Goal: Information Seeking & Learning: Check status

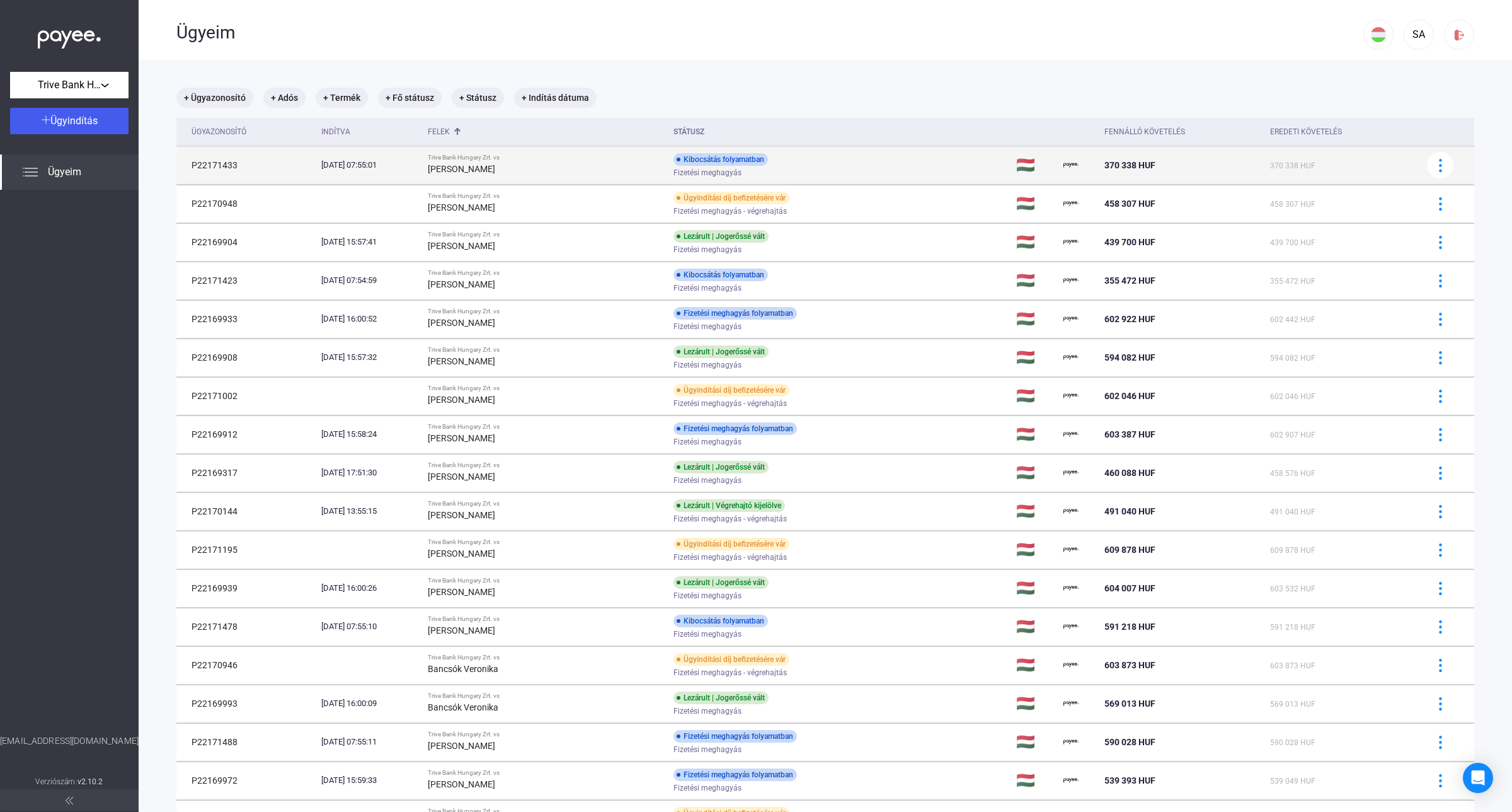
click at [694, 171] on span "Fizetési meghagyás" at bounding box center [707, 172] width 68 height 15
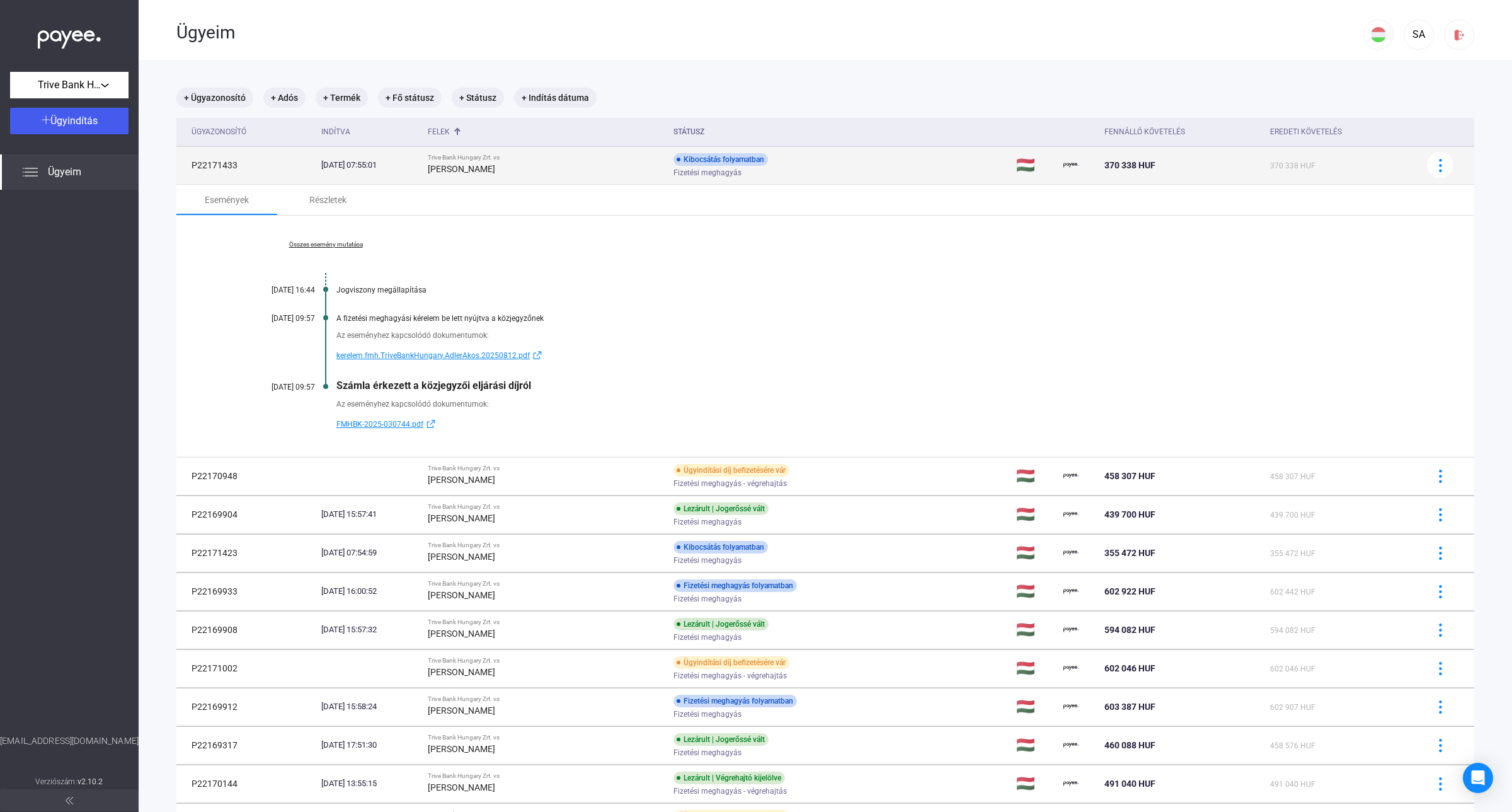
click at [696, 162] on div "Kibocsátás folyamatban" at bounding box center [720, 159] width 94 height 13
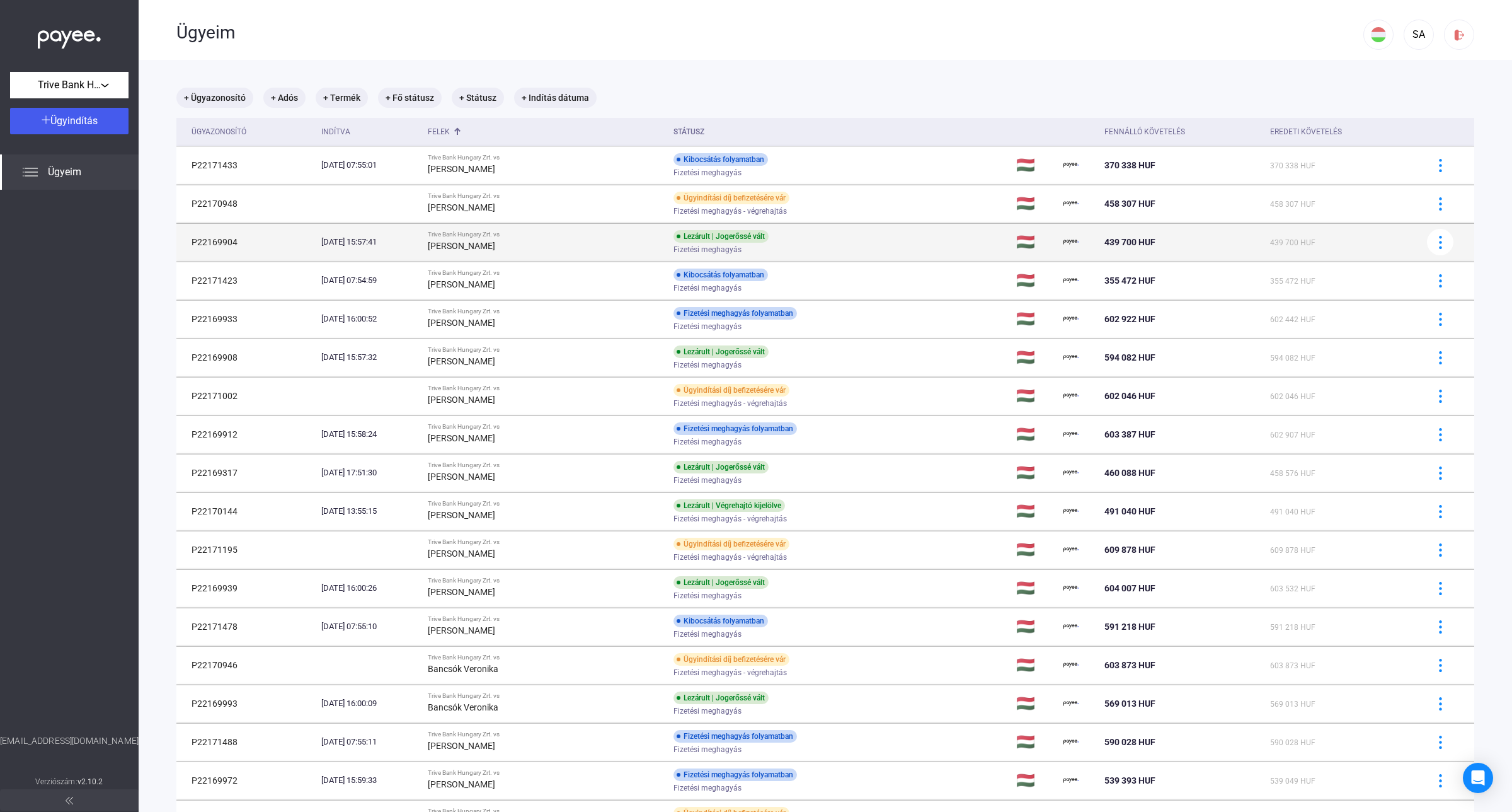
click at [630, 244] on div "[PERSON_NAME]" at bounding box center [545, 245] width 235 height 15
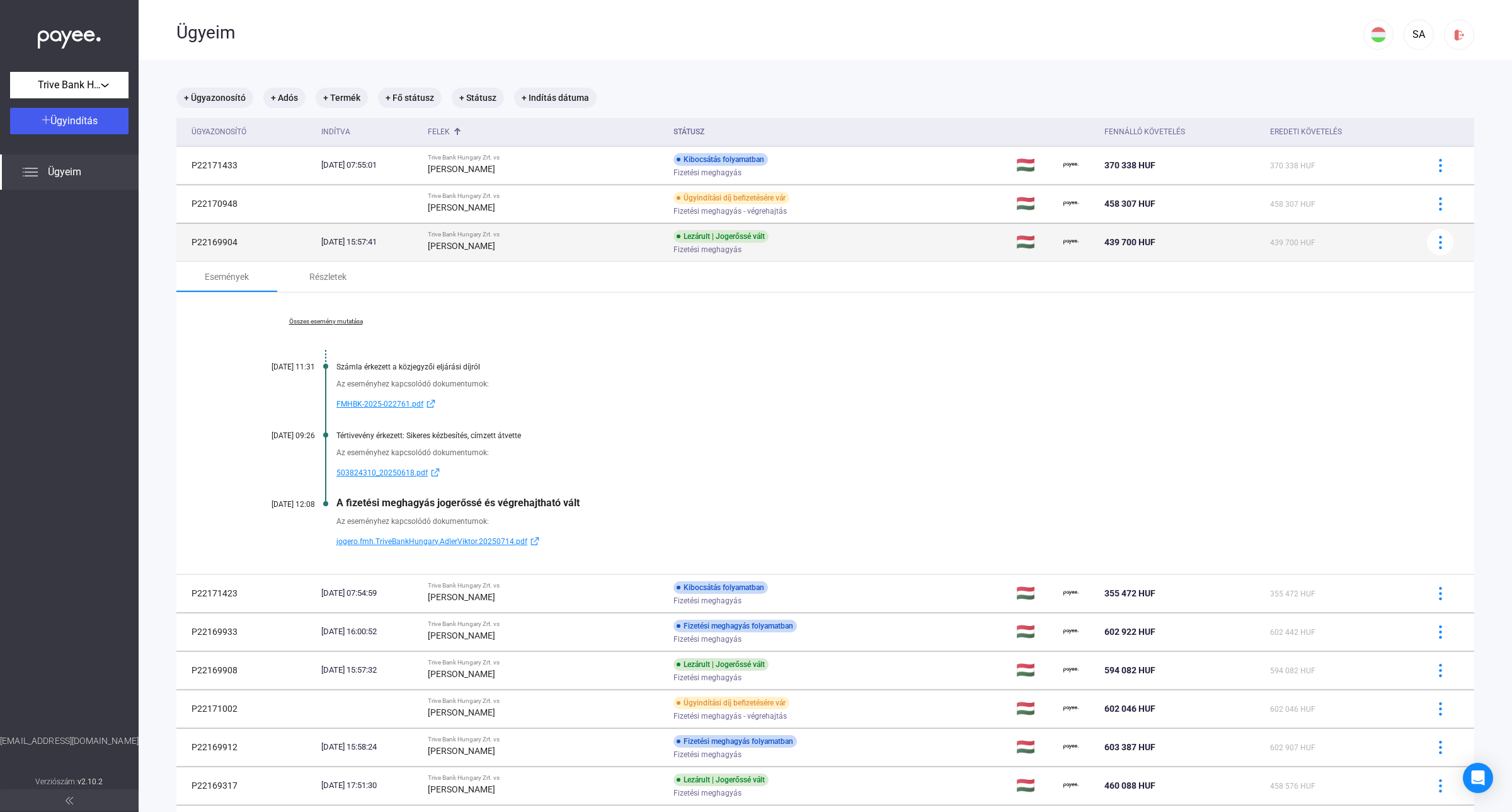
click at [630, 244] on div "[PERSON_NAME]" at bounding box center [545, 245] width 235 height 15
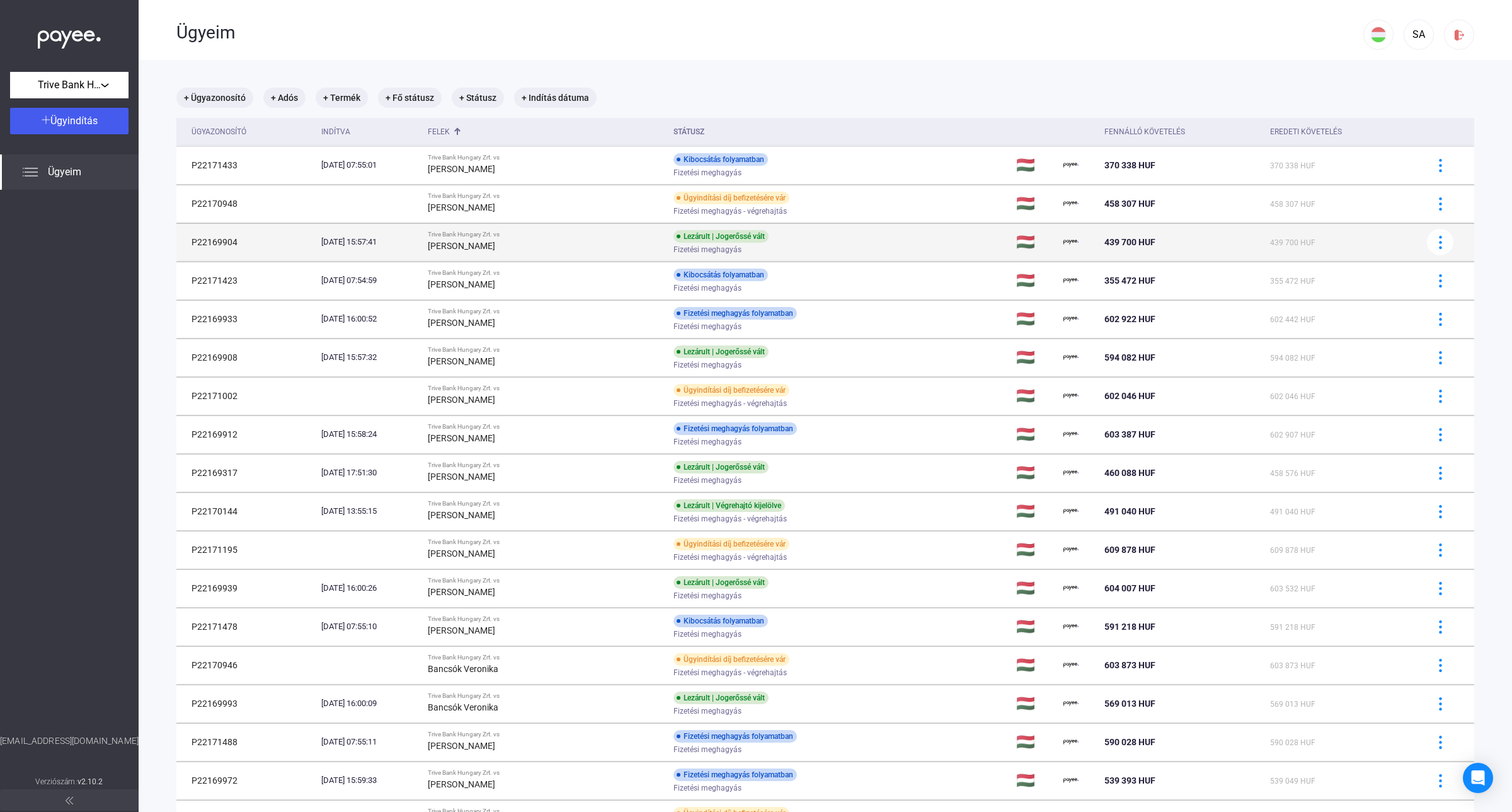
click at [596, 233] on div "Trive Bank Hungary Zrt. vs" at bounding box center [545, 234] width 235 height 8
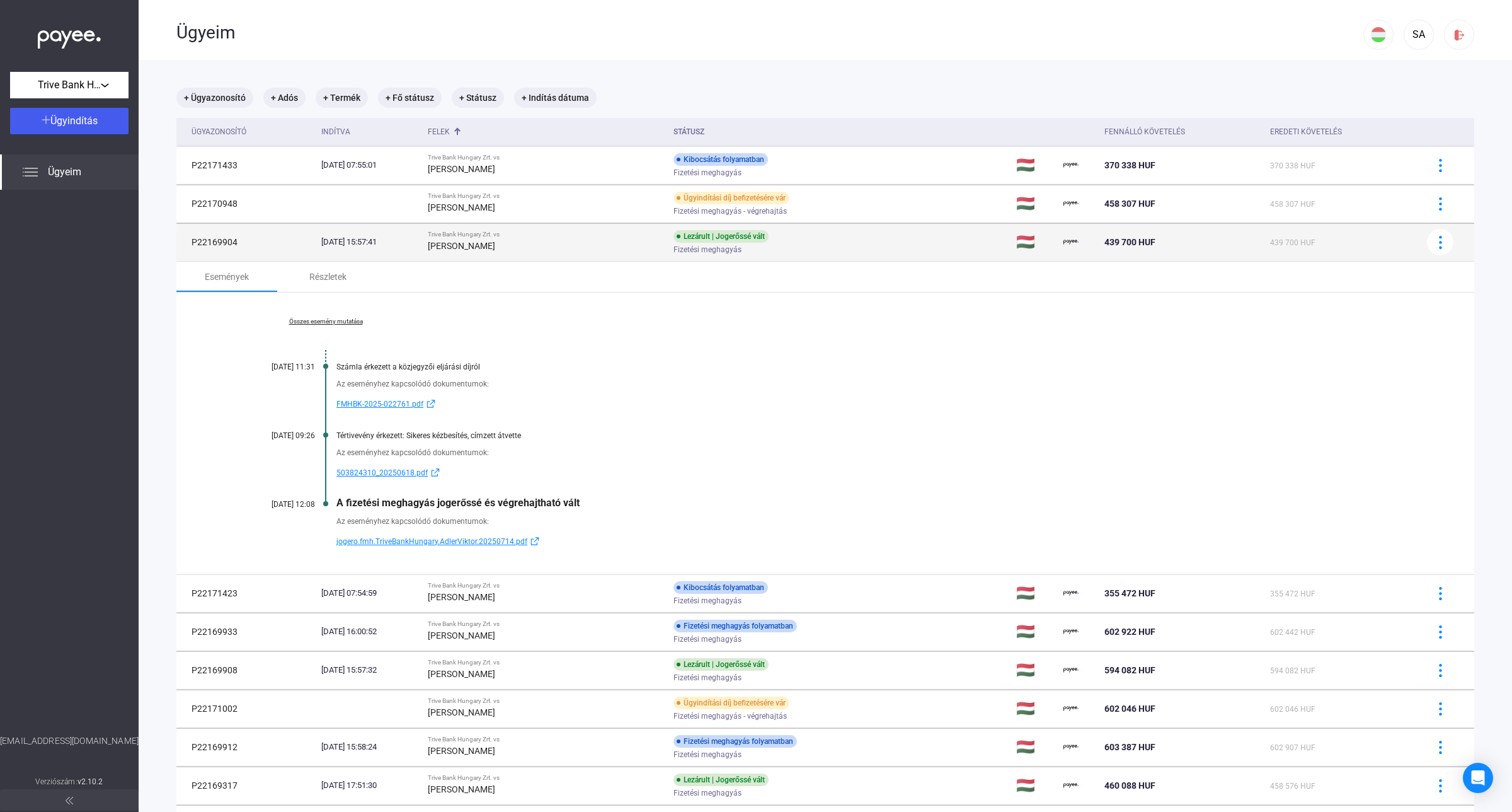
click at [596, 238] on div "[PERSON_NAME]" at bounding box center [545, 245] width 235 height 15
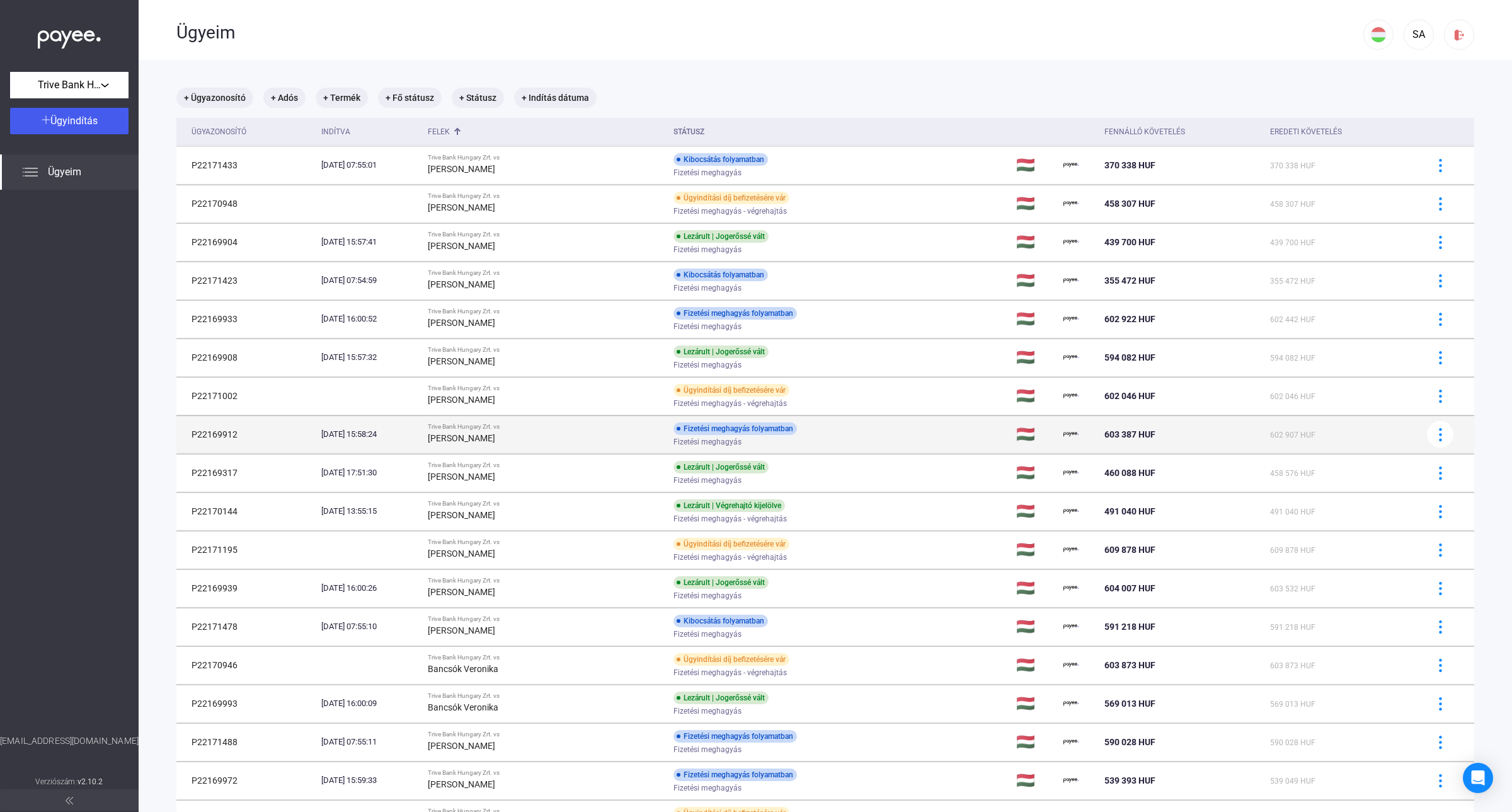
click at [589, 432] on div "[PERSON_NAME]" at bounding box center [545, 438] width 235 height 15
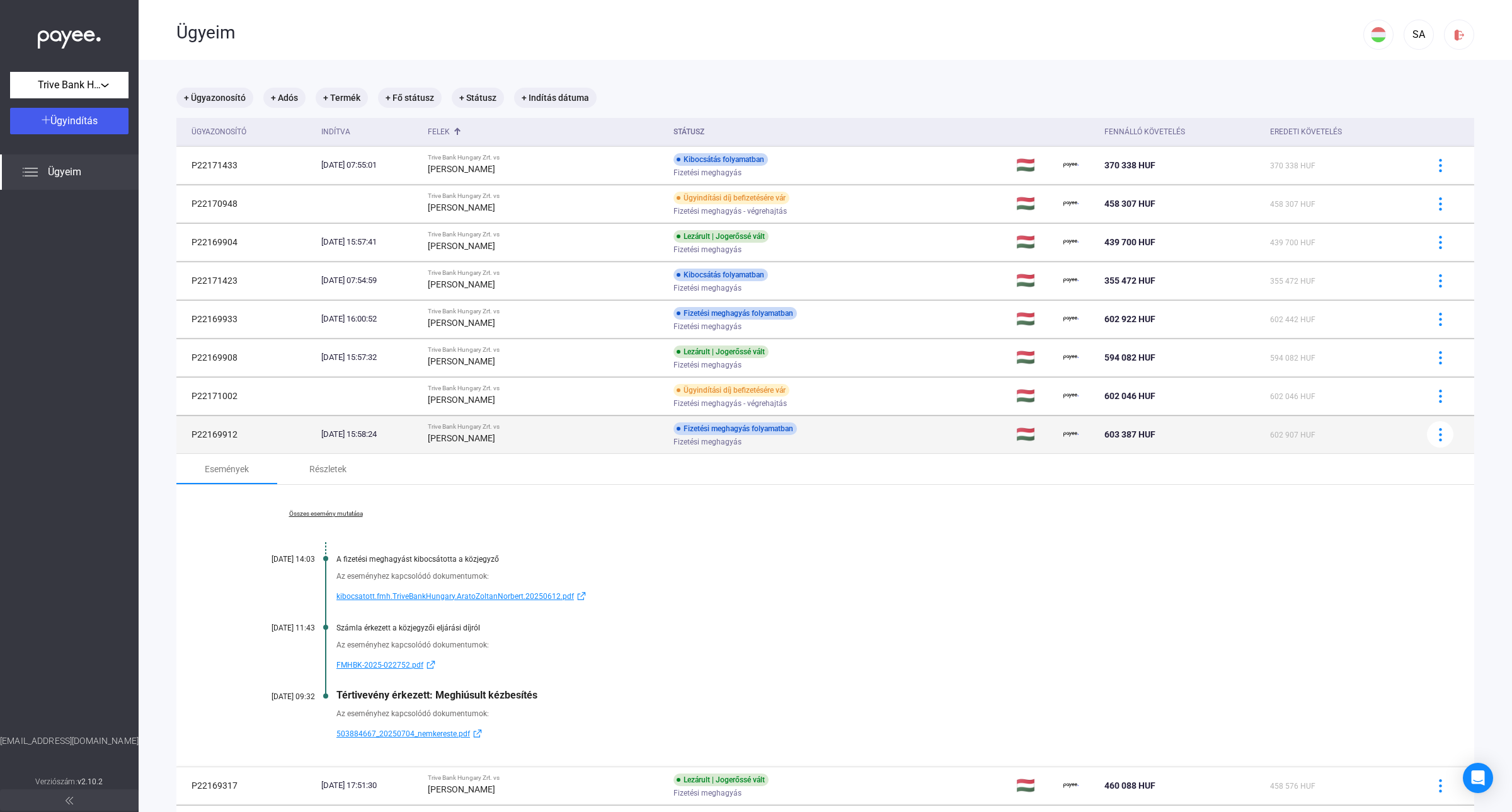
click at [589, 432] on div "[PERSON_NAME]" at bounding box center [545, 438] width 235 height 15
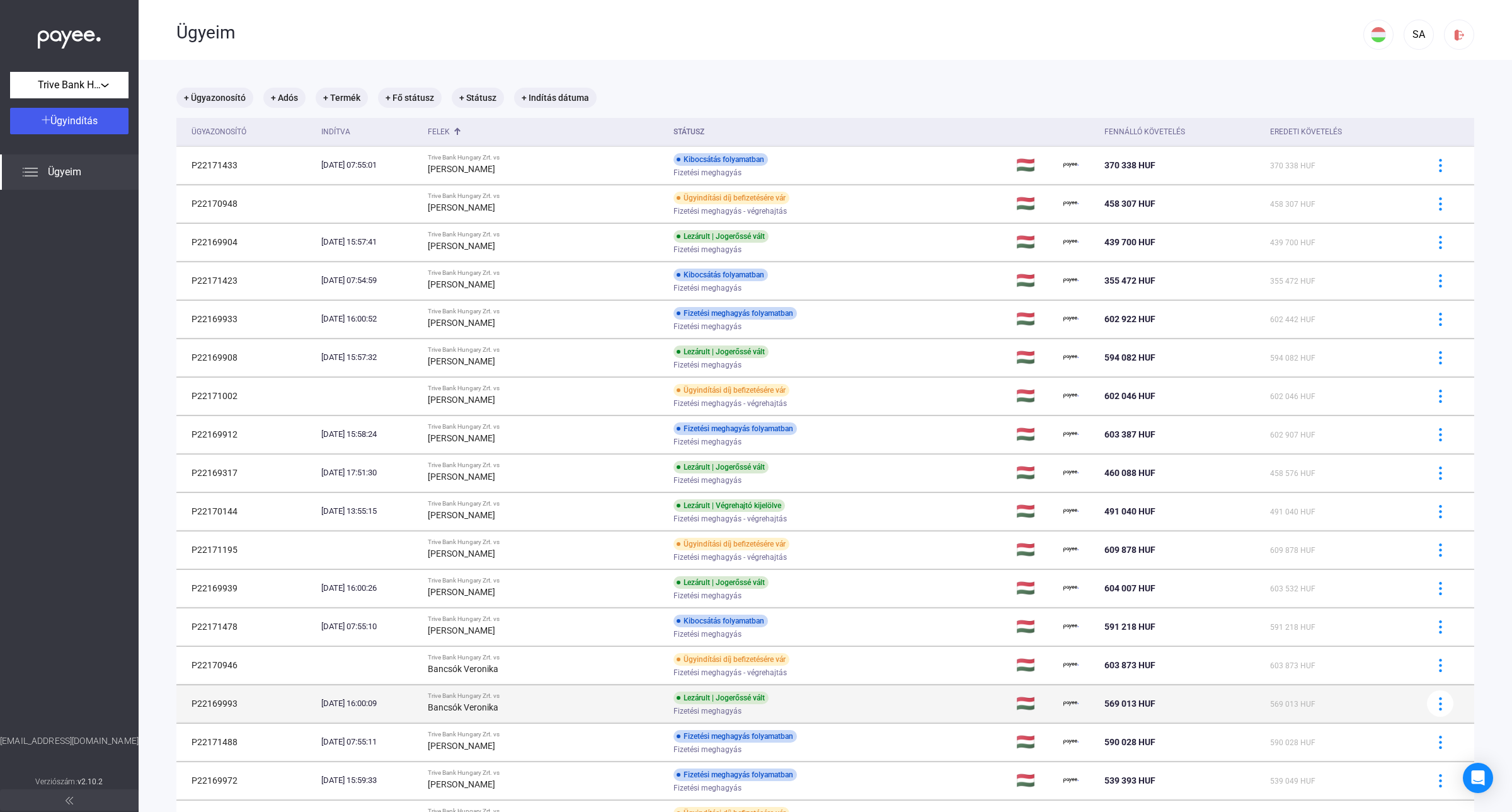
click at [681, 714] on span "Fizetési meghagyás" at bounding box center [707, 711] width 68 height 15
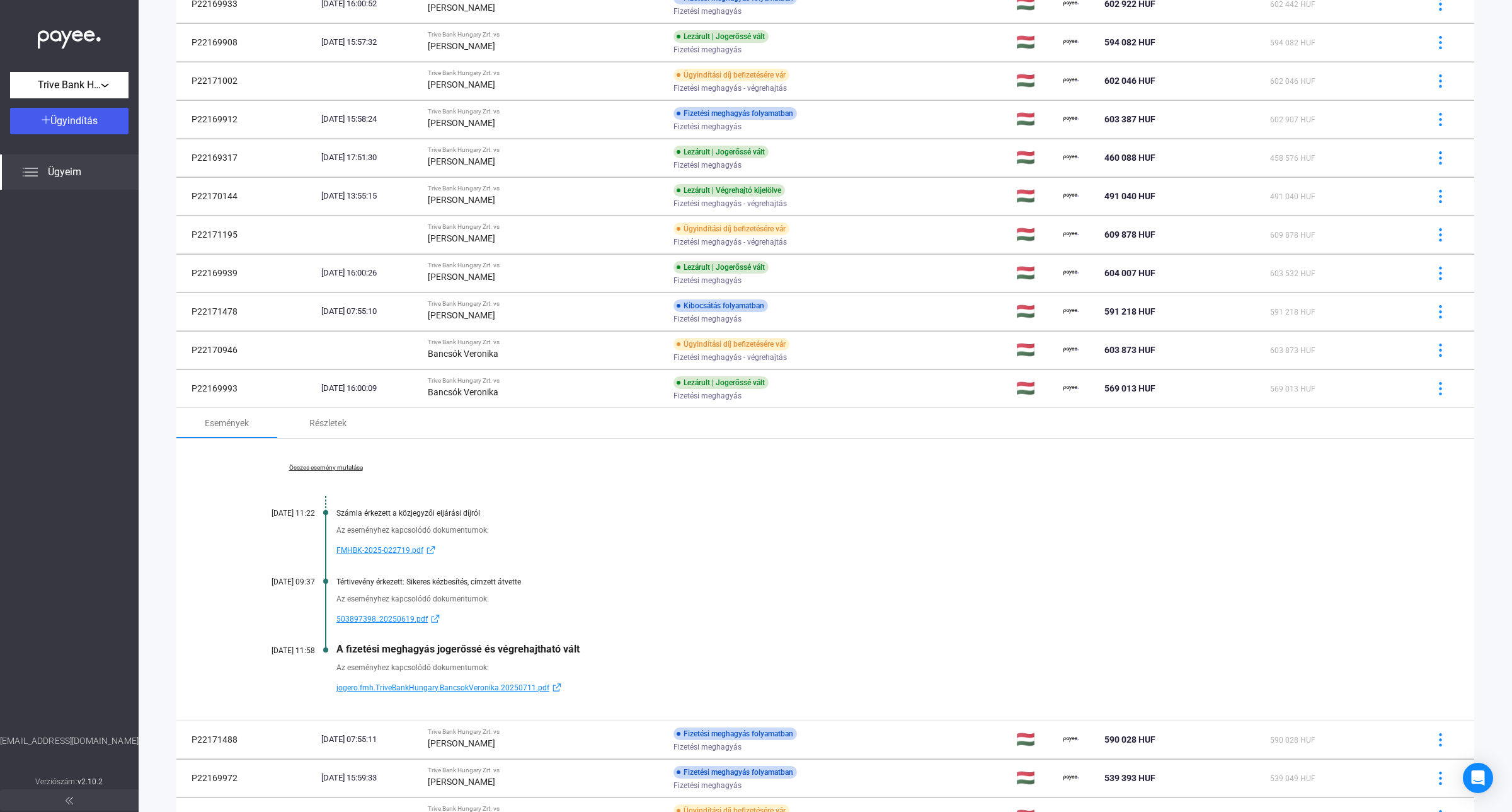
scroll to position [236, 0]
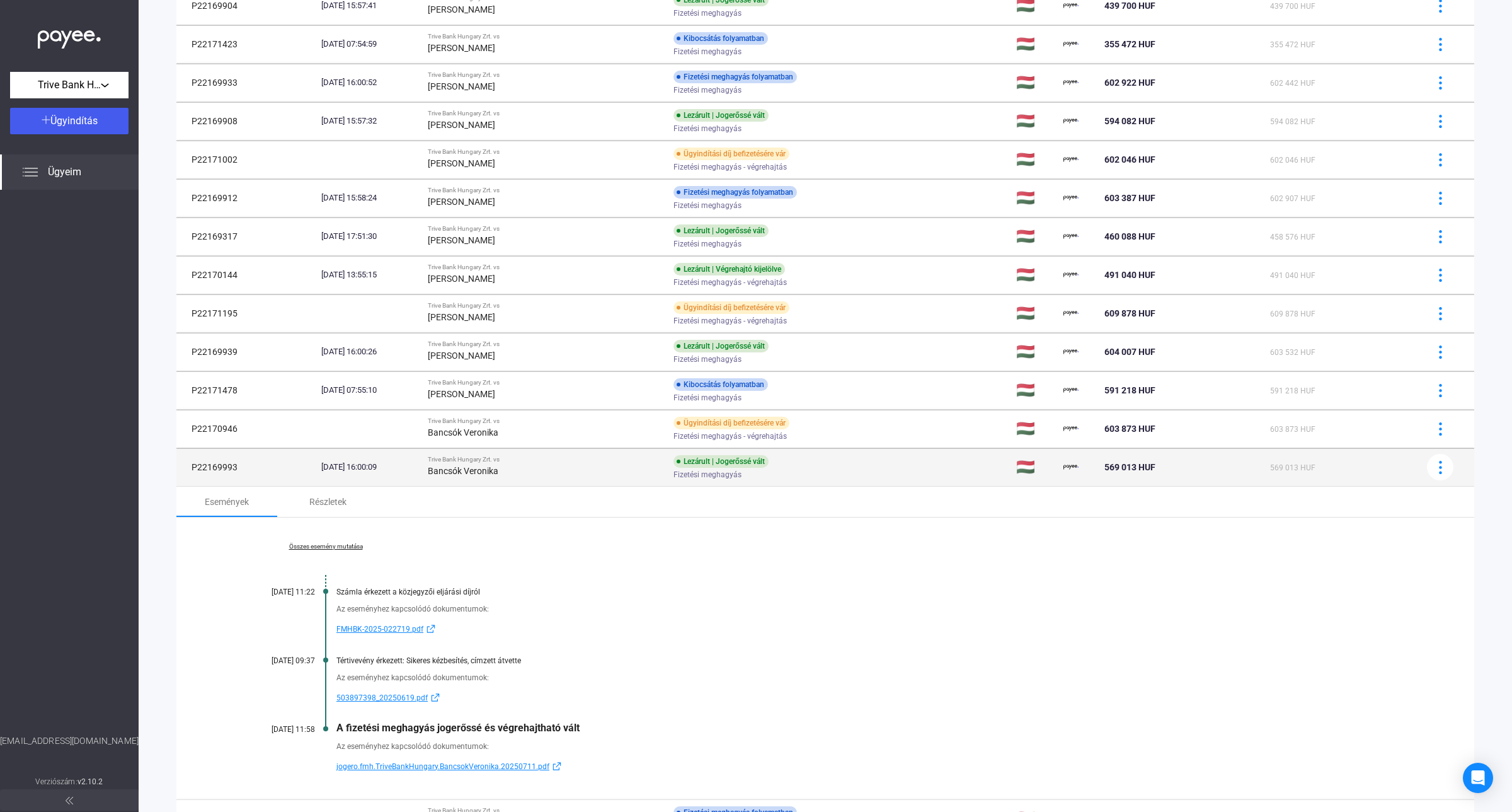
click at [594, 482] on td "Trive Bank Hungary Zrt. vs [PERSON_NAME]" at bounding box center [546, 467] width 246 height 38
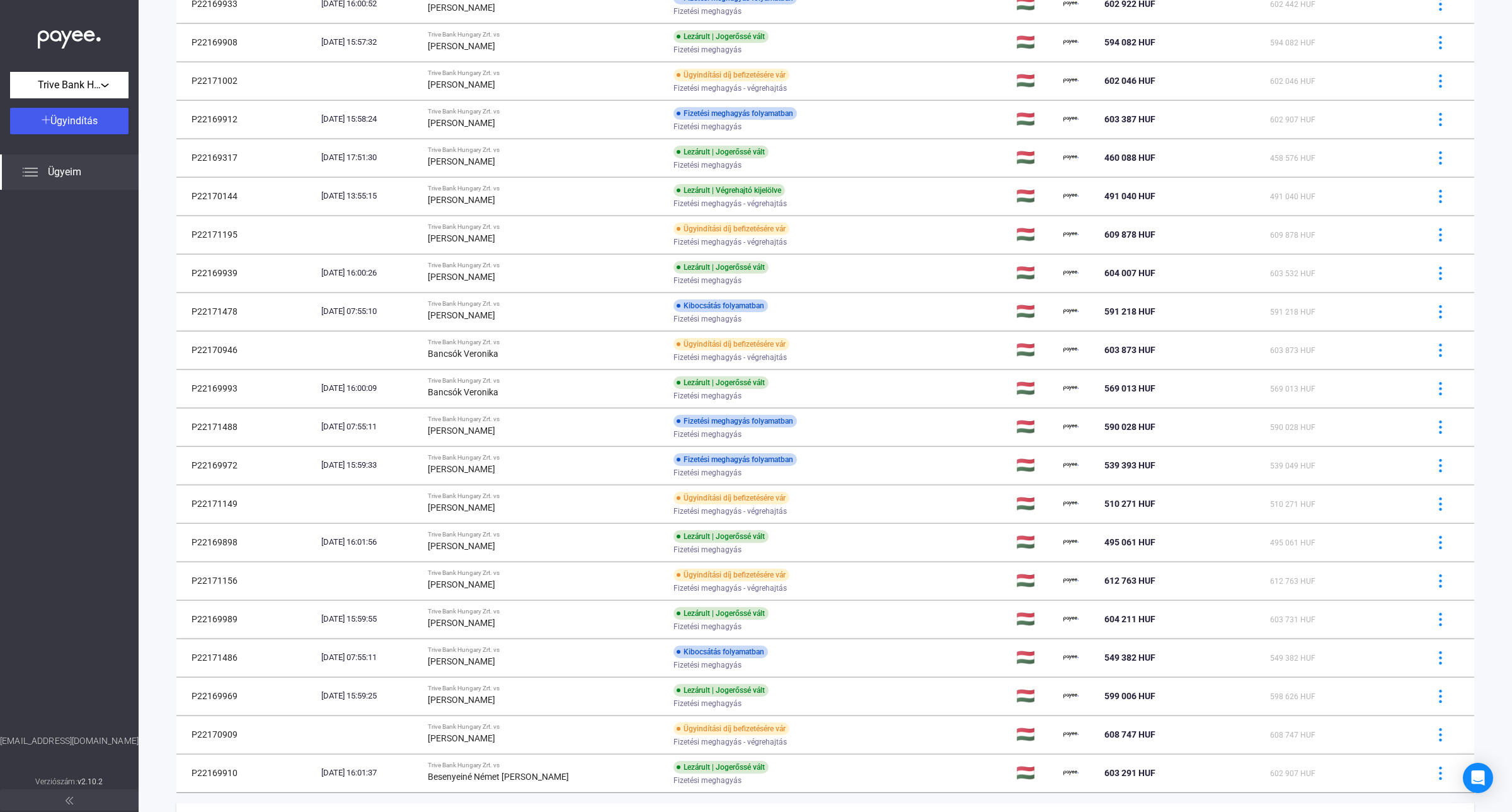
scroll to position [389, 0]
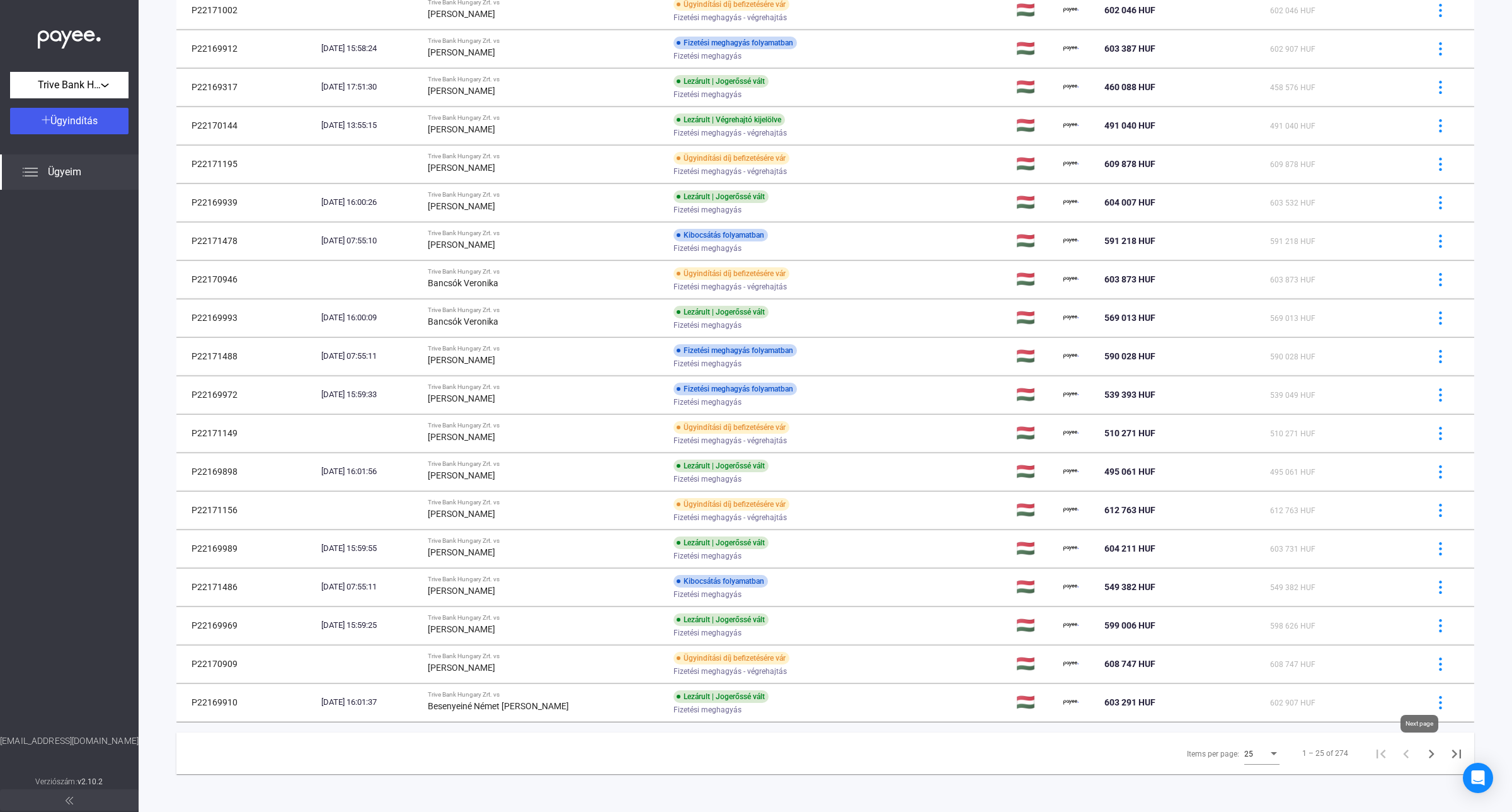
click at [1423, 748] on icon "Next page" at bounding box center [1432, 753] width 18 height 18
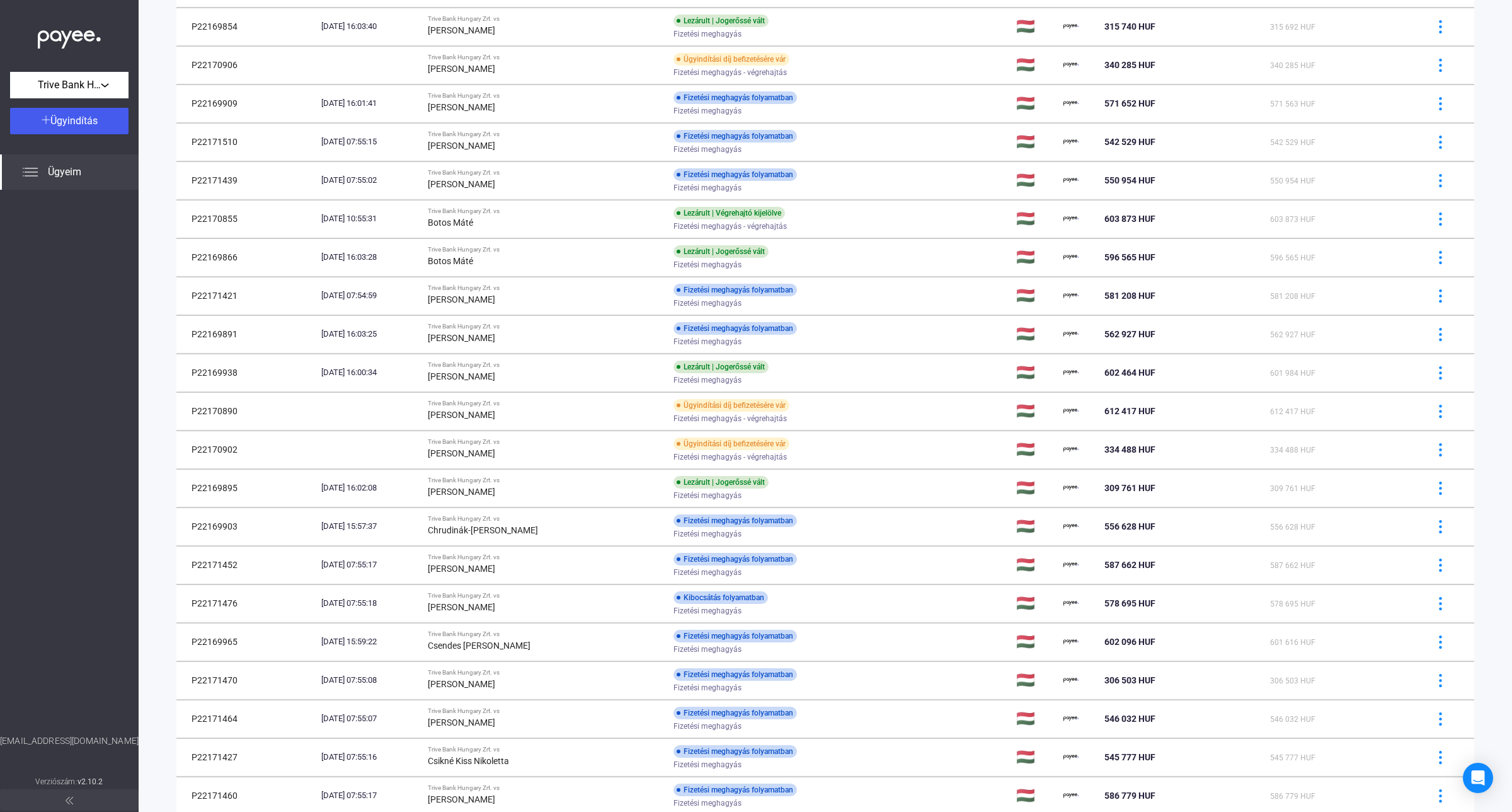
scroll to position [375, 0]
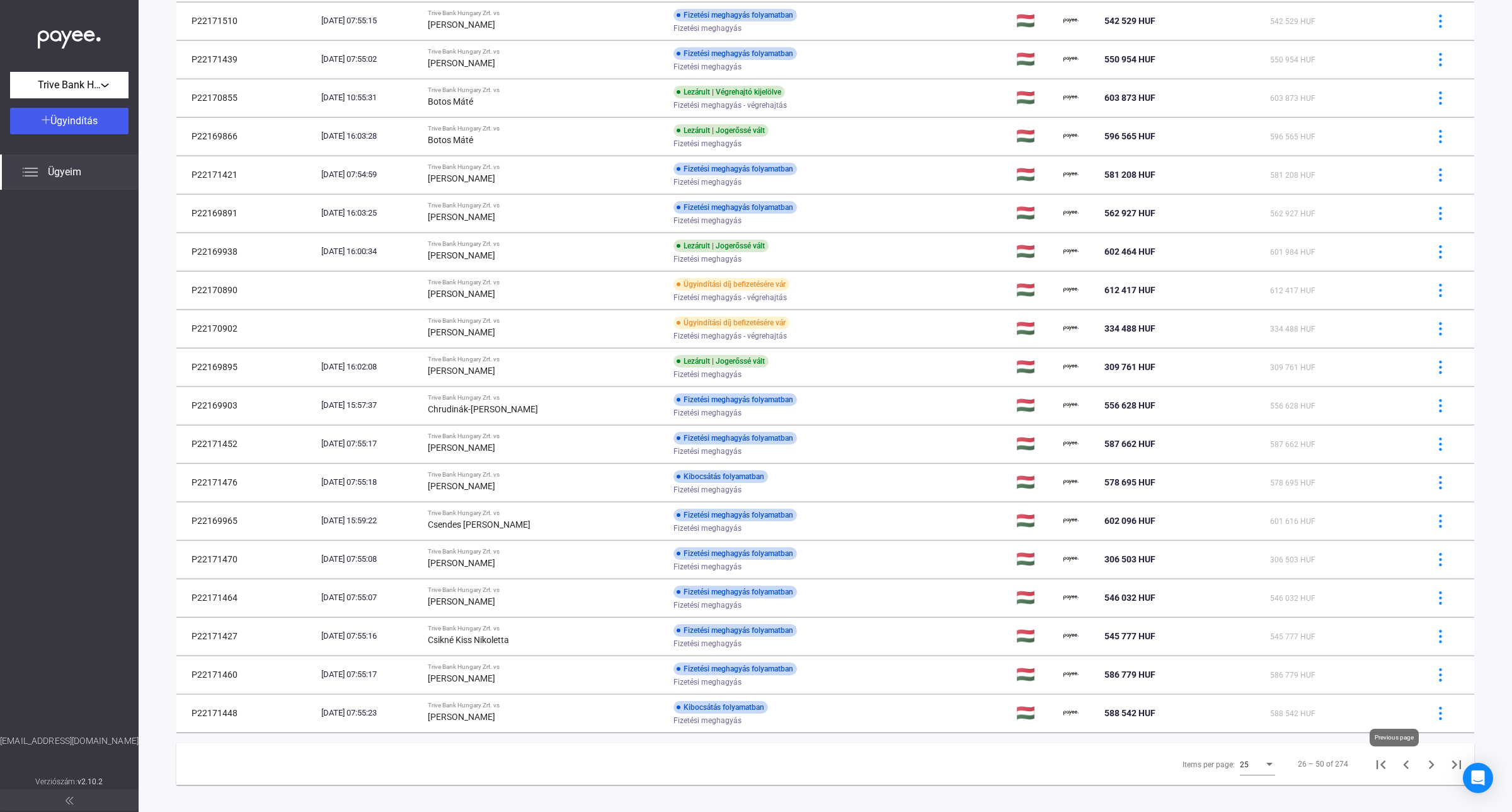
click at [1397, 770] on icon "Previous page" at bounding box center [1406, 764] width 18 height 18
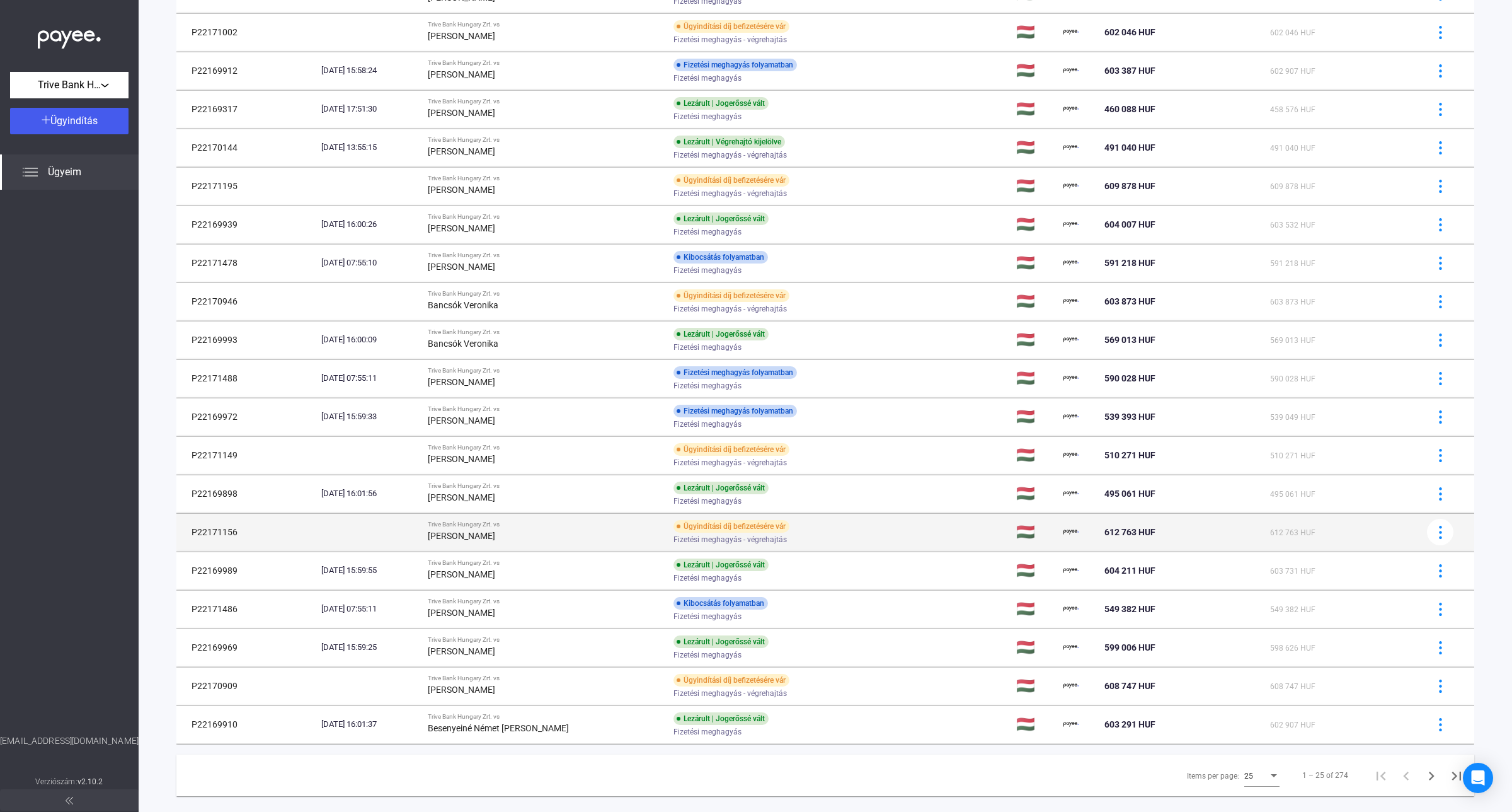
scroll to position [389, 0]
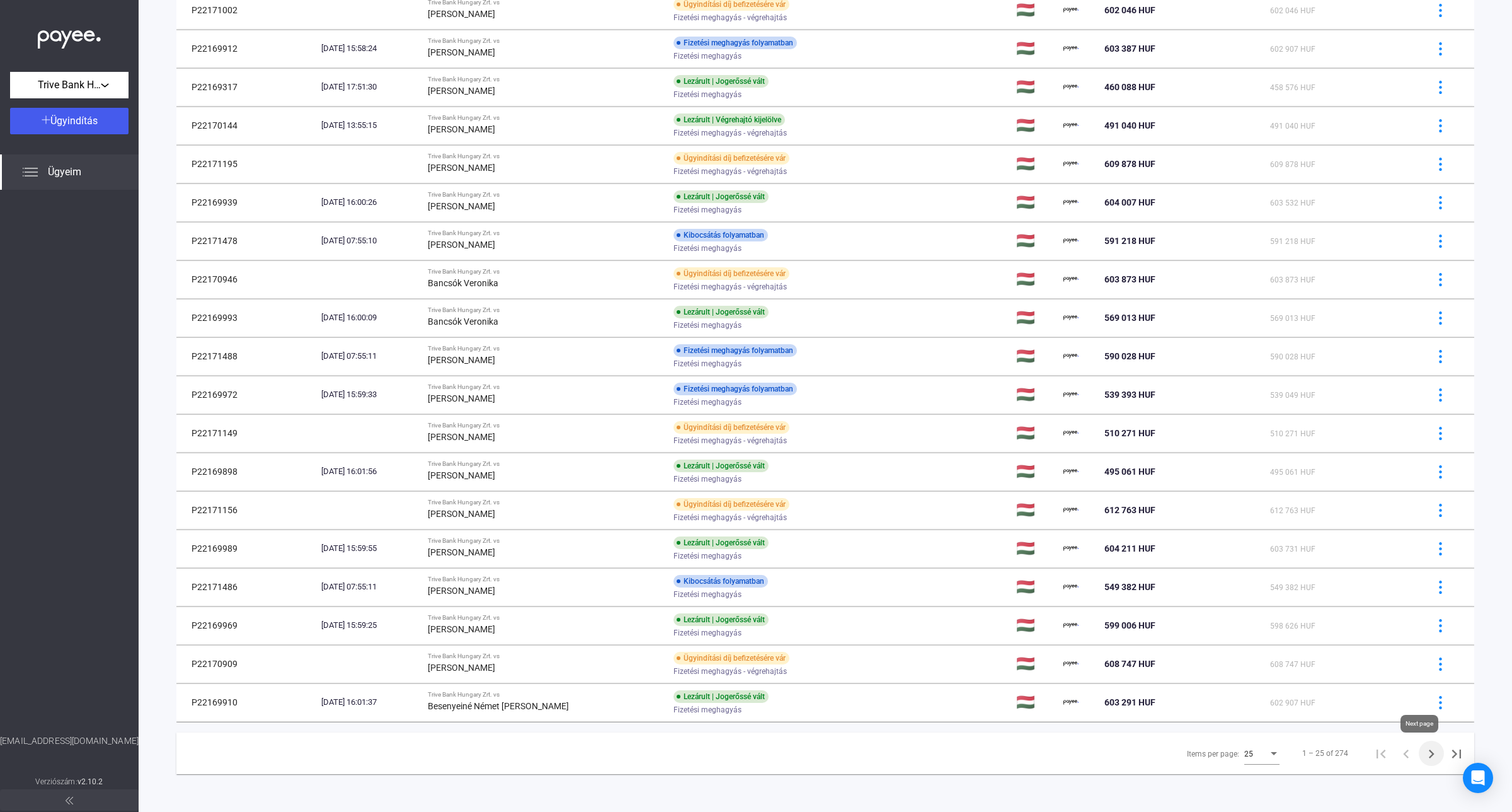
click at [1423, 753] on icon "Next page" at bounding box center [1432, 753] width 18 height 18
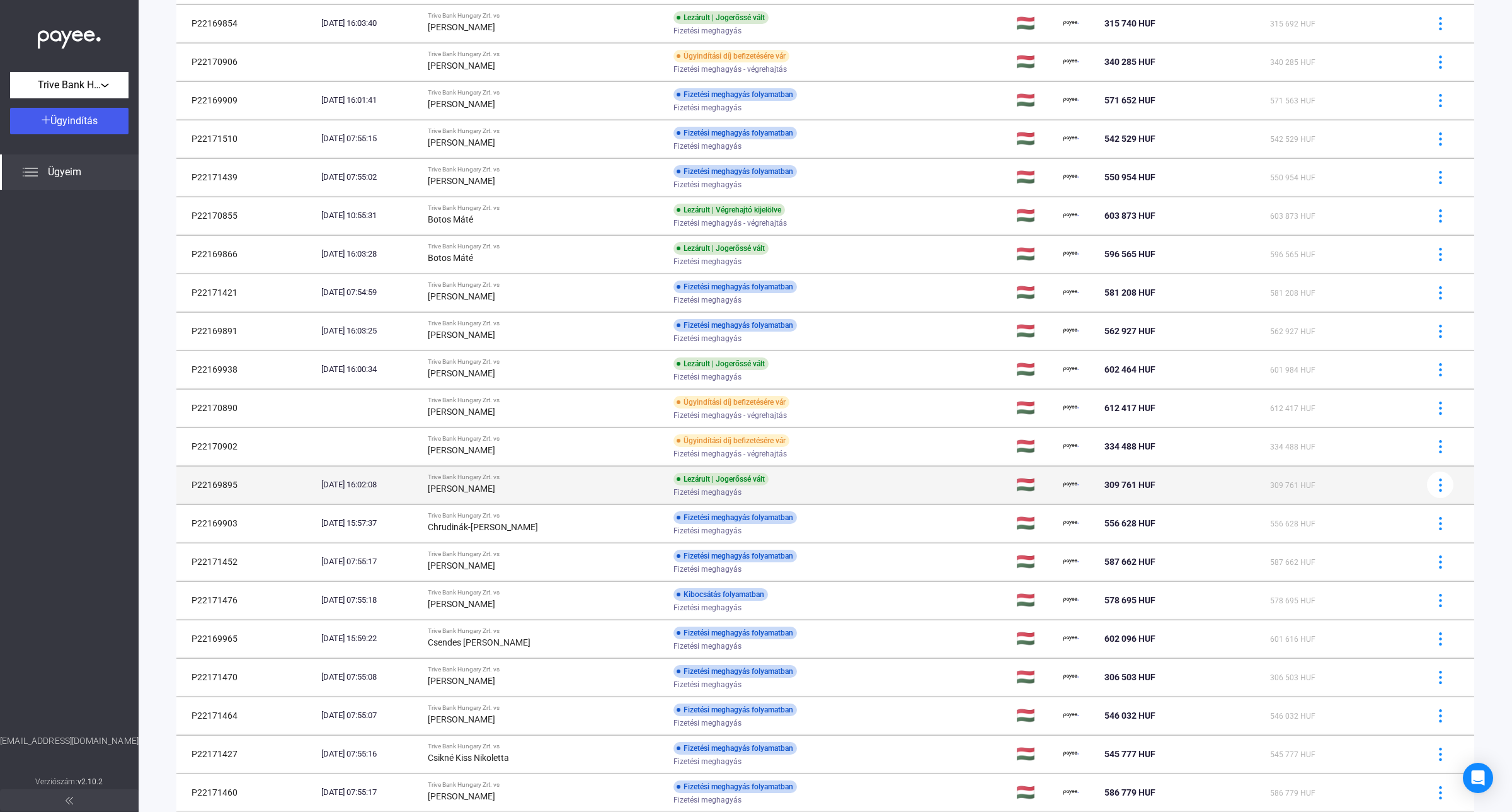
scroll to position [389, 0]
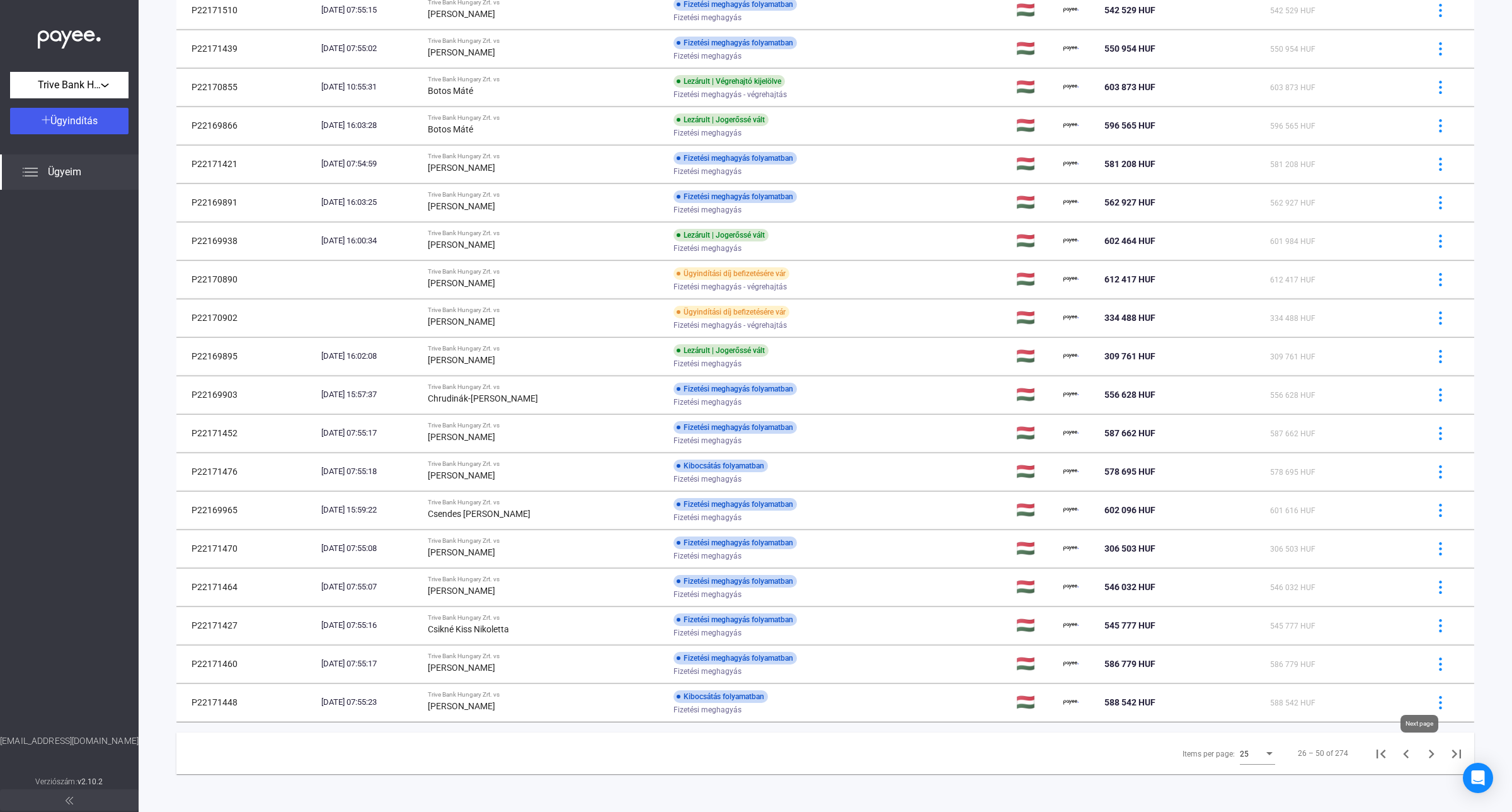
click at [1423, 754] on icon "Next page" at bounding box center [1432, 753] width 18 height 18
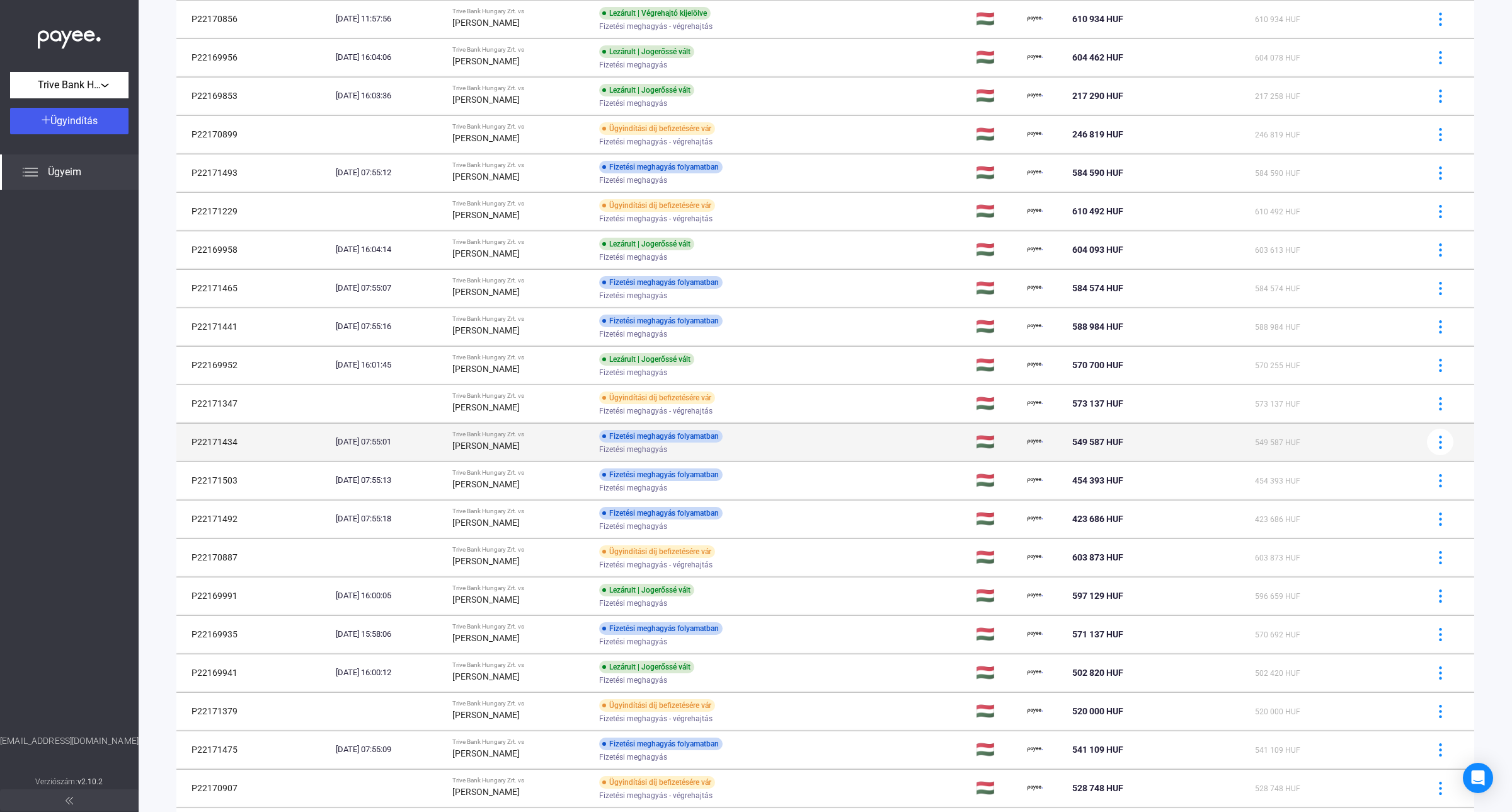
scroll to position [389, 0]
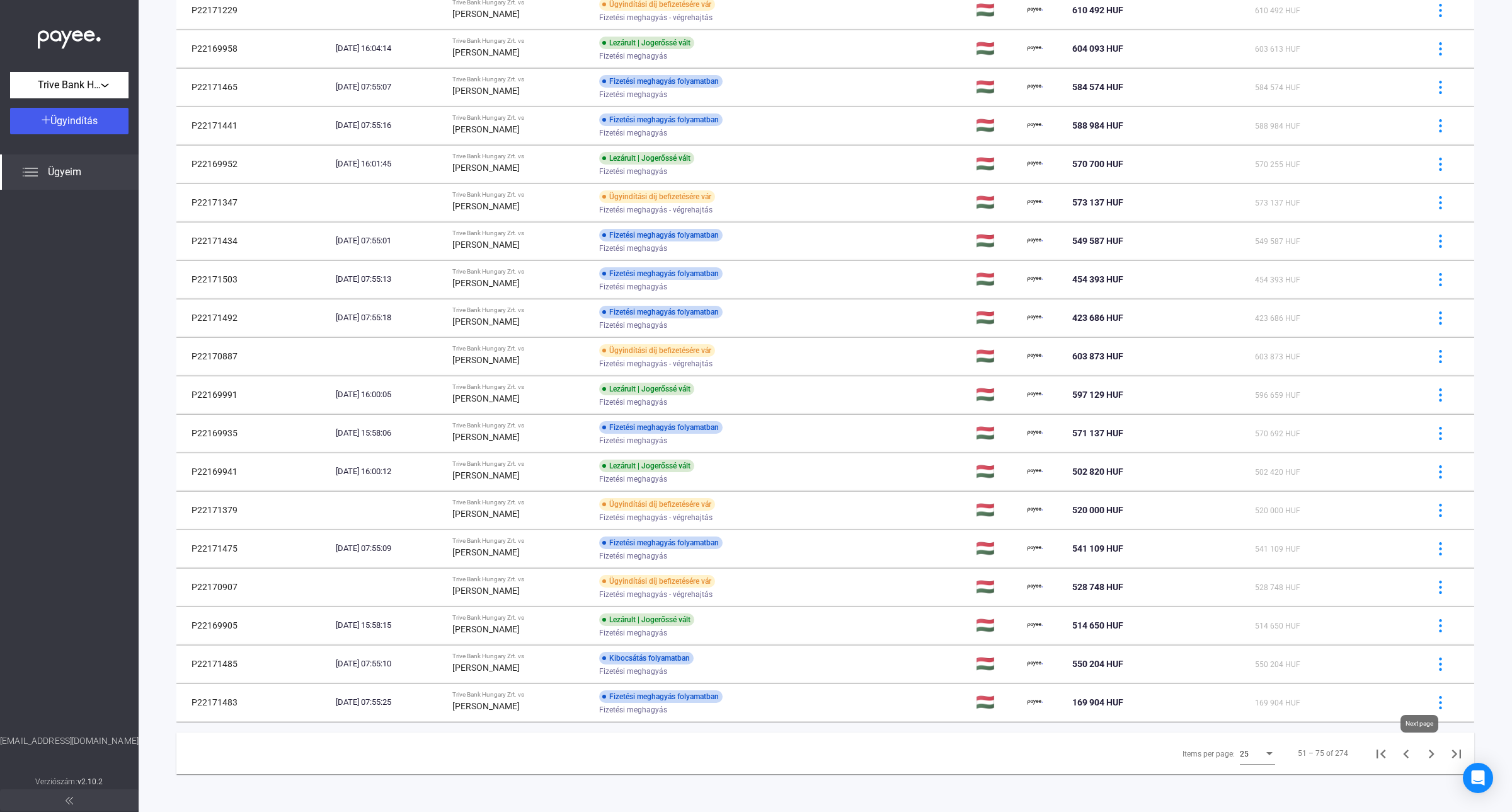
click at [1429, 753] on icon "Next page" at bounding box center [1432, 753] width 6 height 9
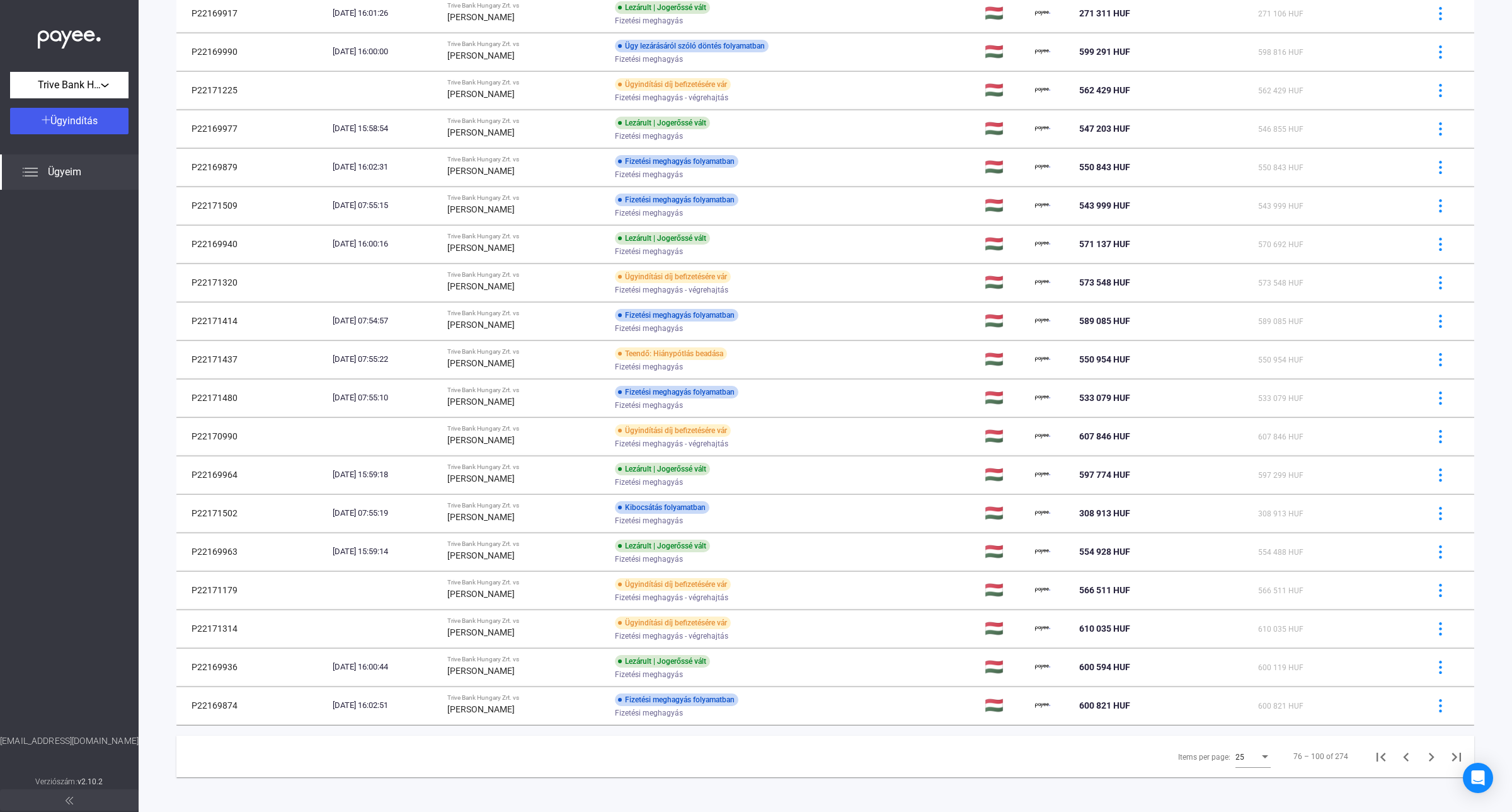
scroll to position [389, 0]
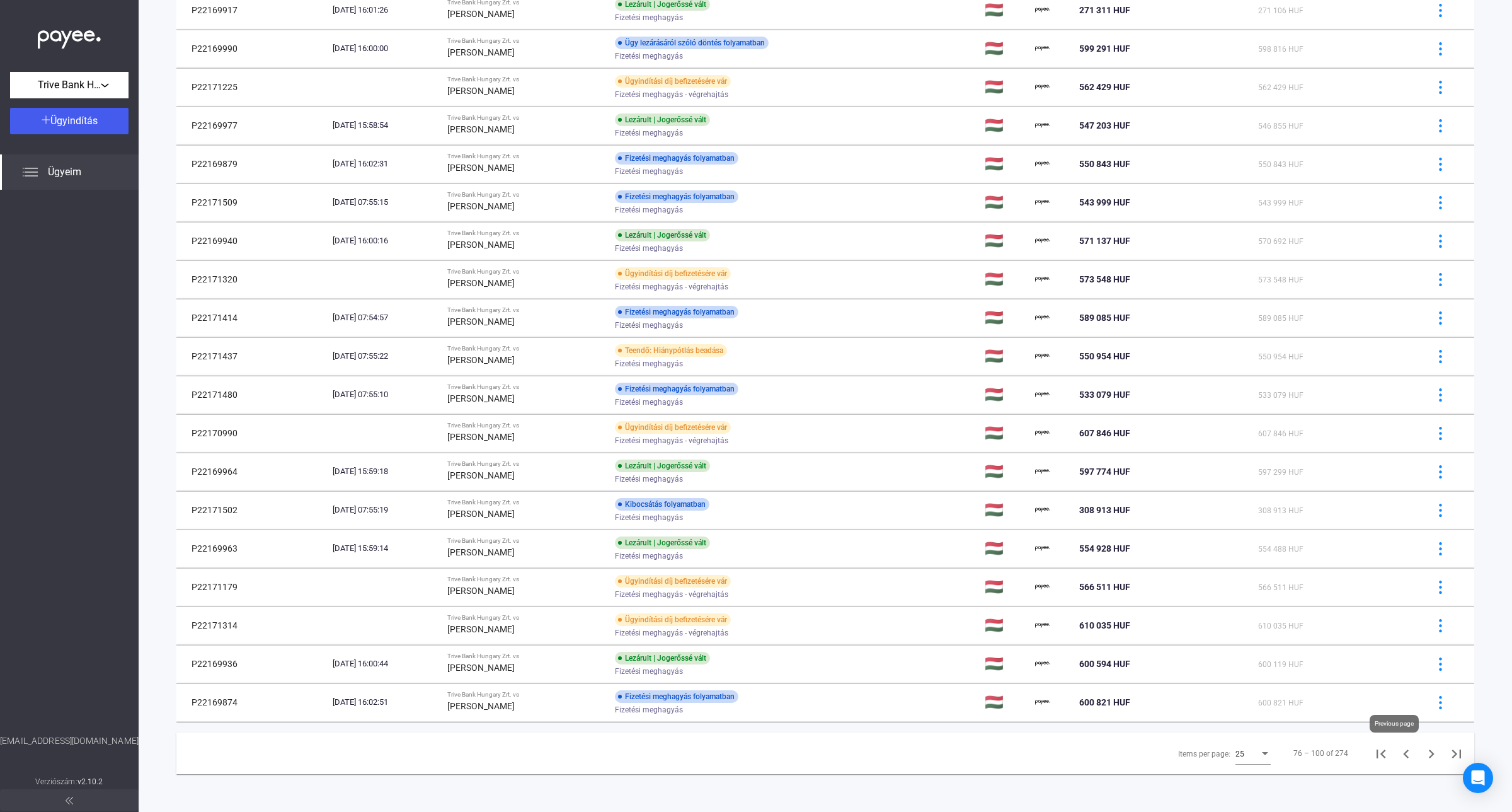
click at [1397, 761] on icon "Previous page" at bounding box center [1406, 753] width 18 height 18
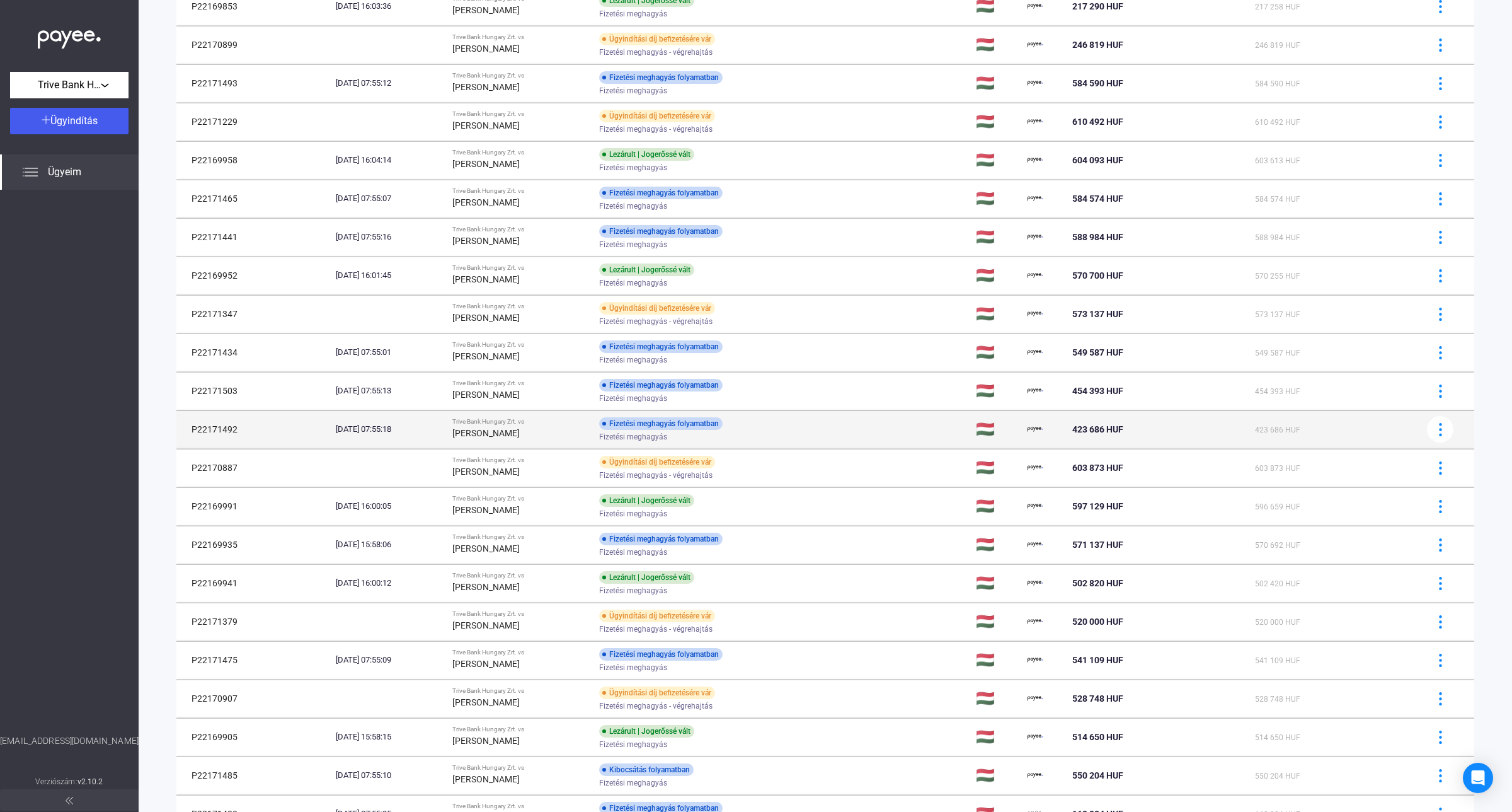
scroll to position [389, 0]
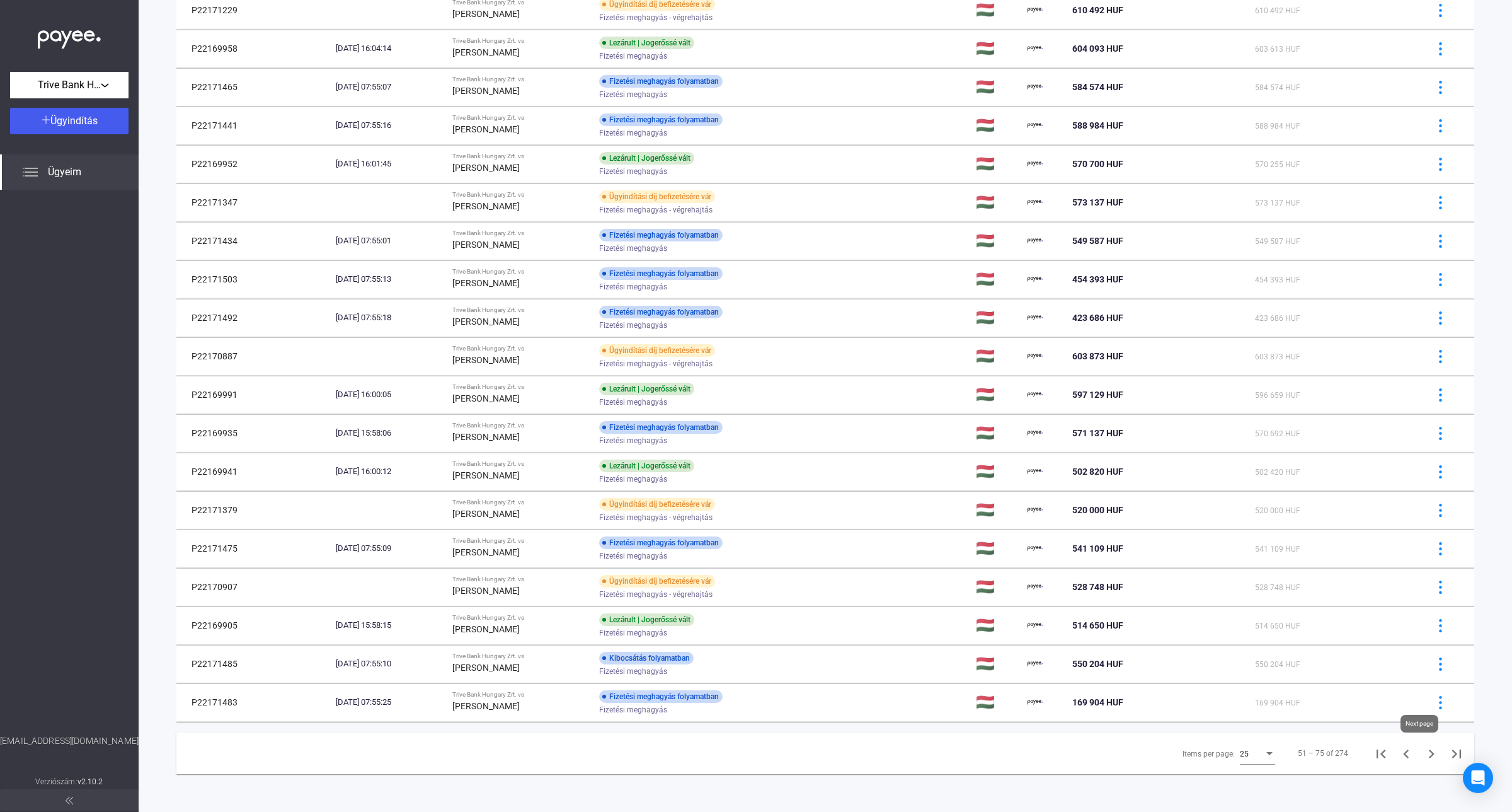
click at [1429, 756] on icon "Next page" at bounding box center [1432, 753] width 6 height 9
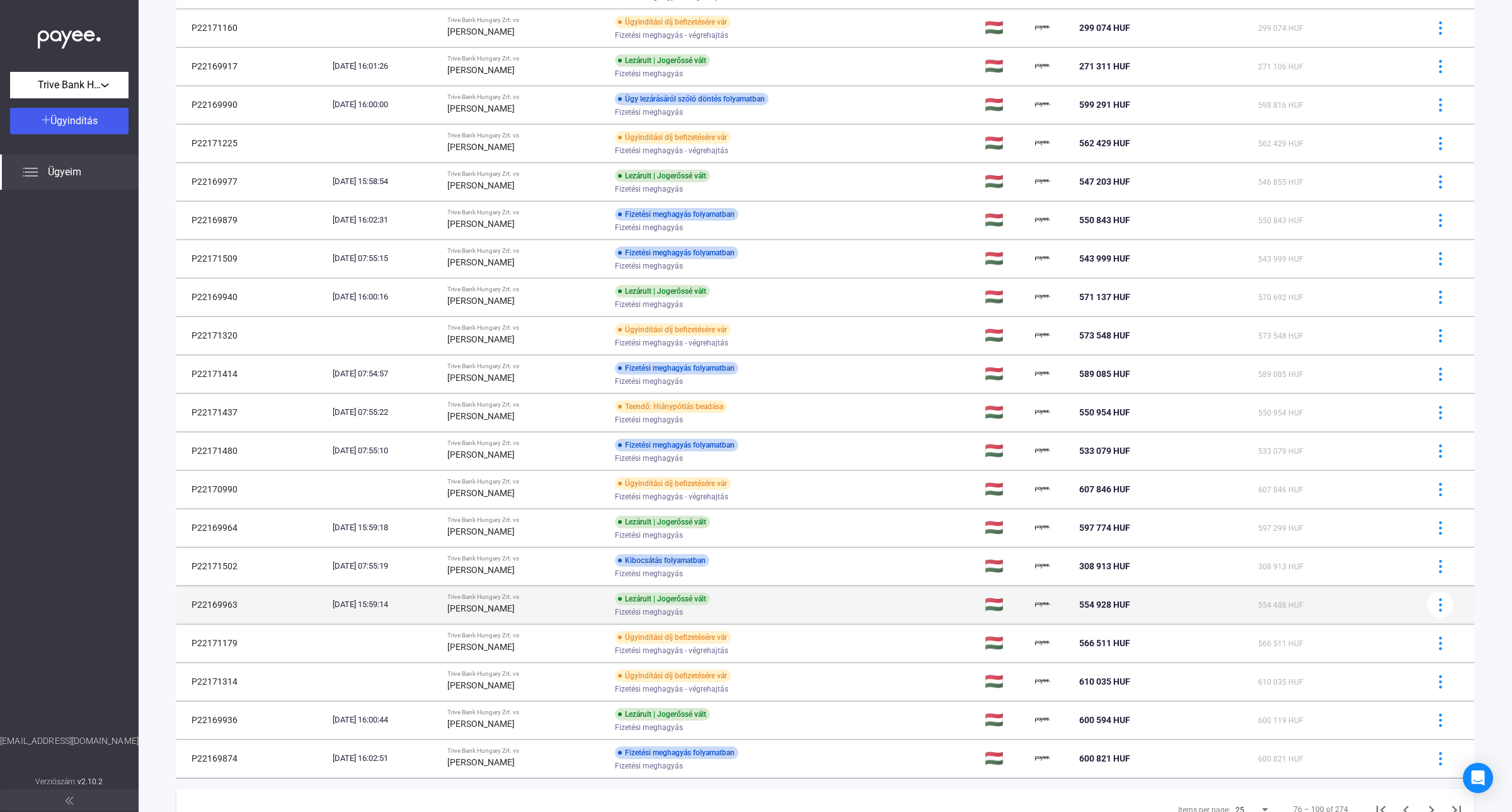
scroll to position [389, 0]
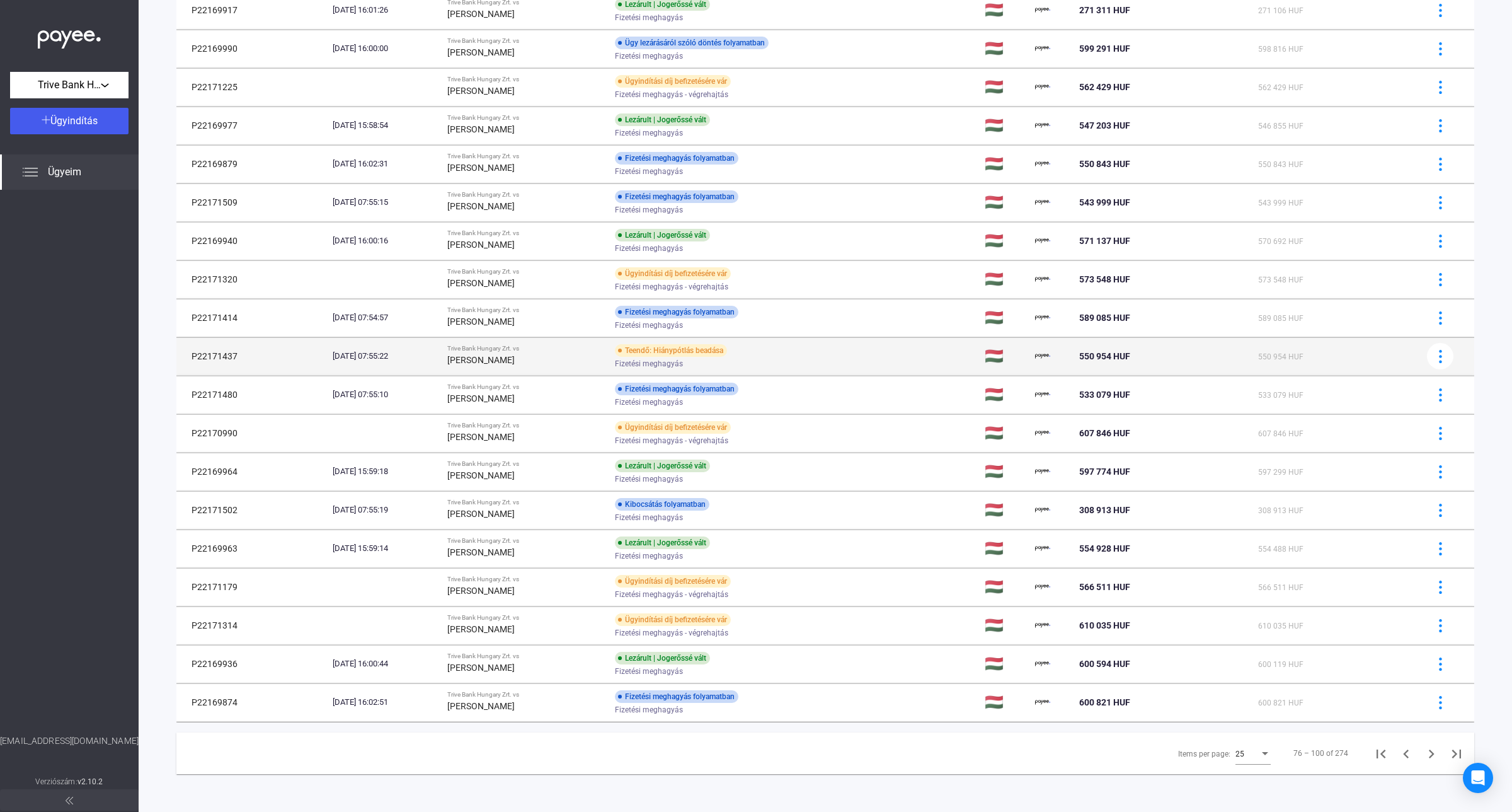
click at [710, 356] on div "Teendő: Hiánypótlás beadása Fizetési meghagyás" at bounding box center [715, 356] width 201 height 25
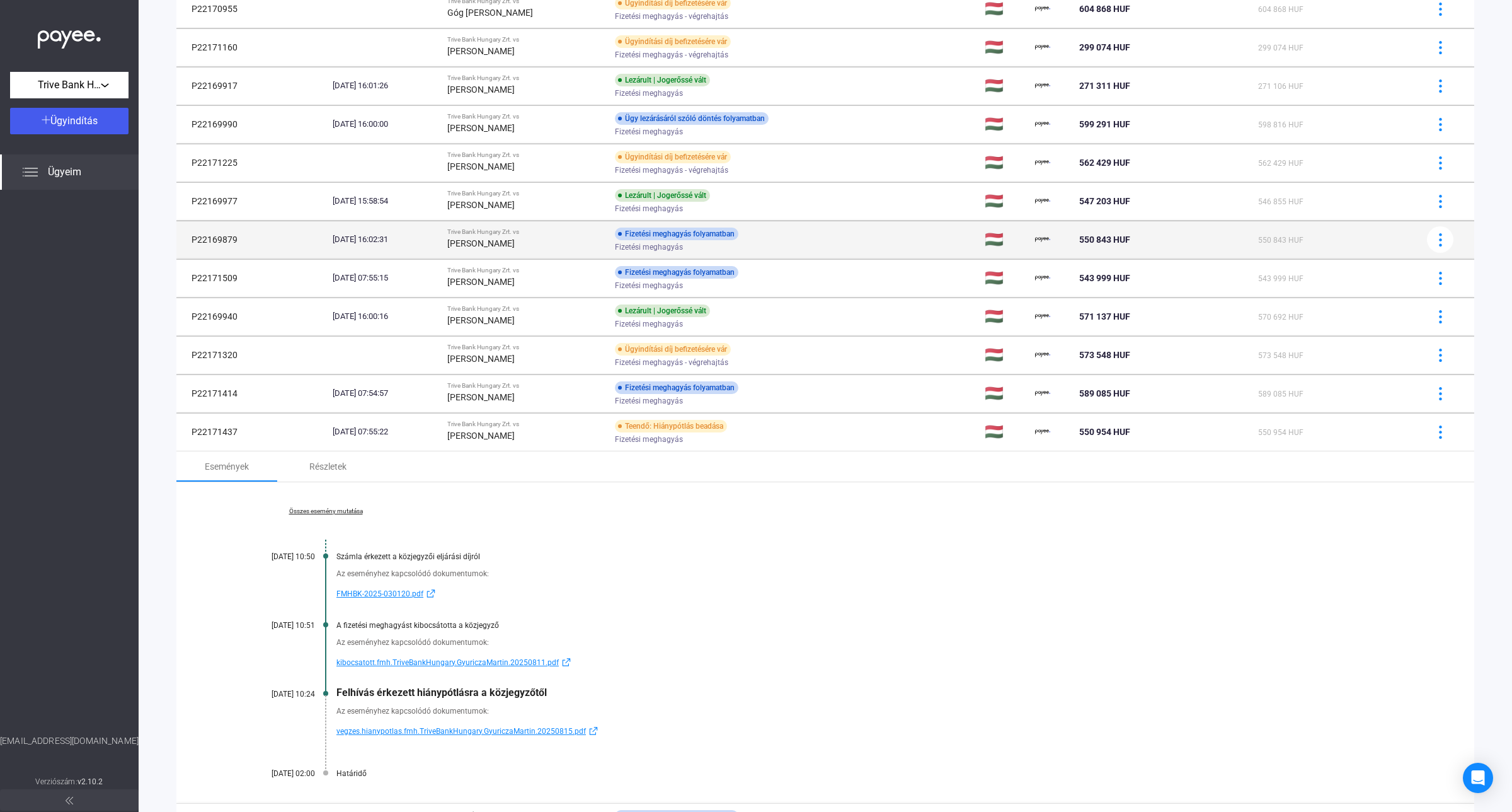
scroll to position [0, 0]
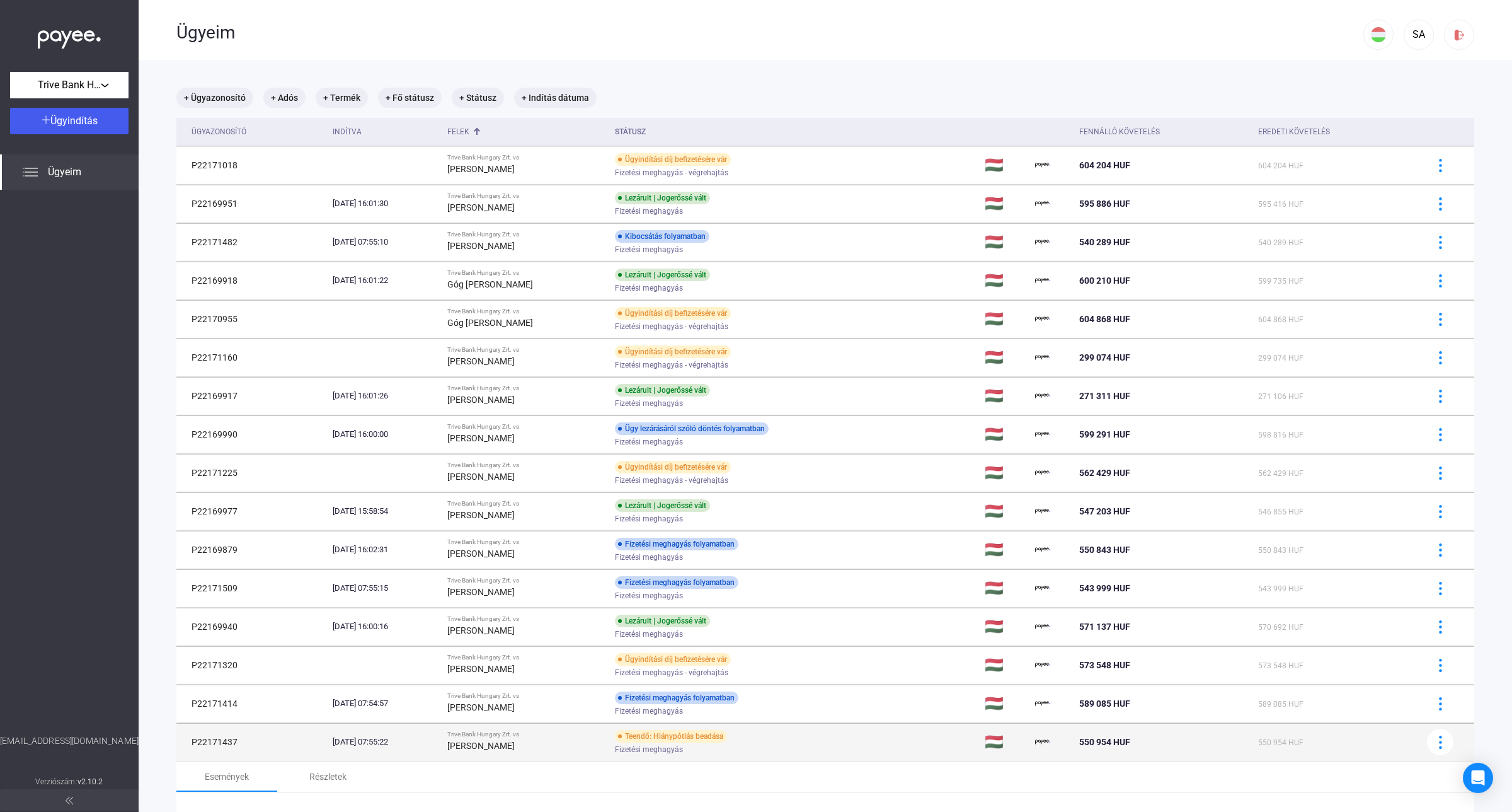
click at [693, 741] on div "Teendő: Hiánypótlás beadása" at bounding box center [671, 736] width 112 height 13
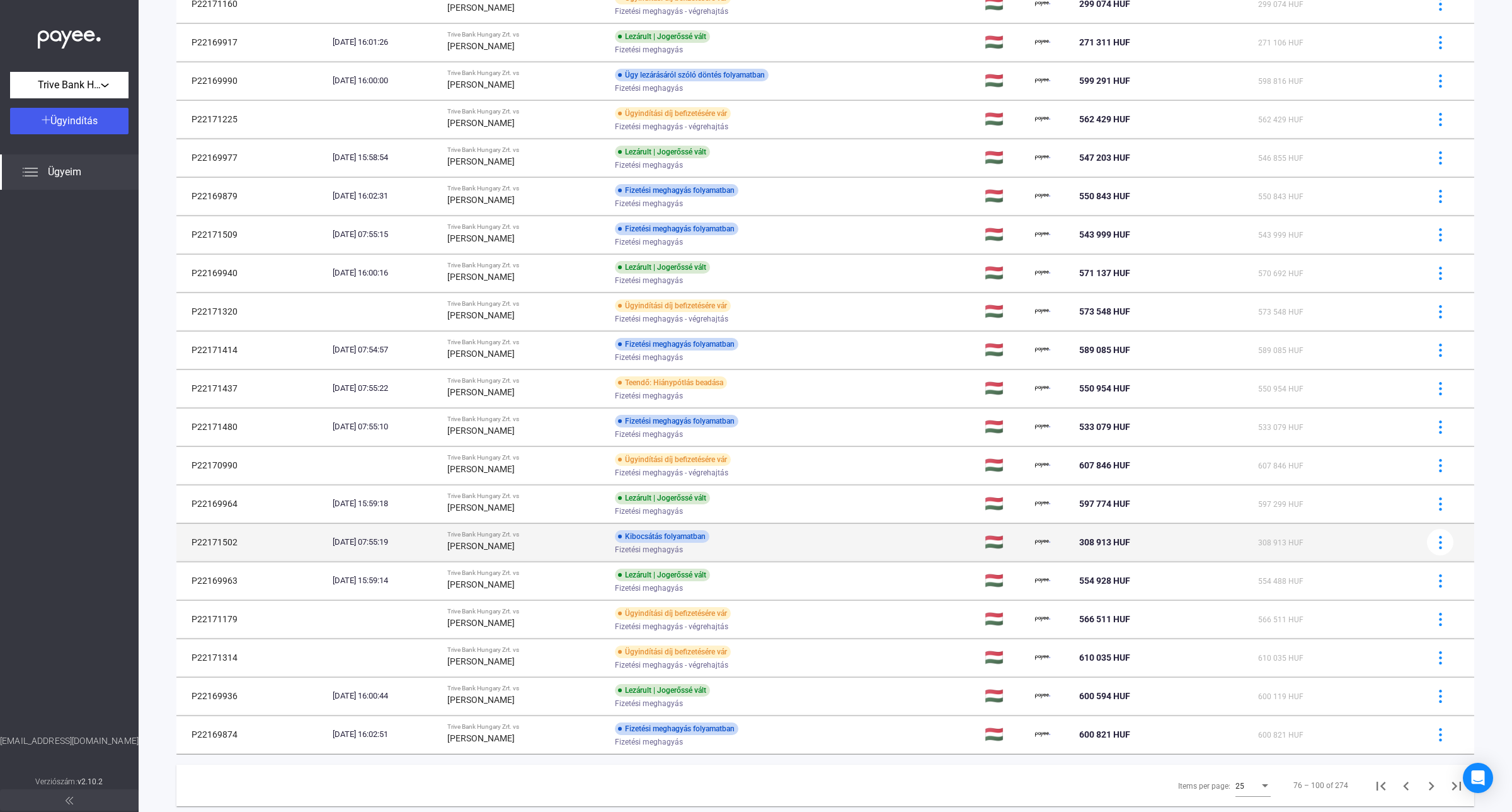
scroll to position [389, 0]
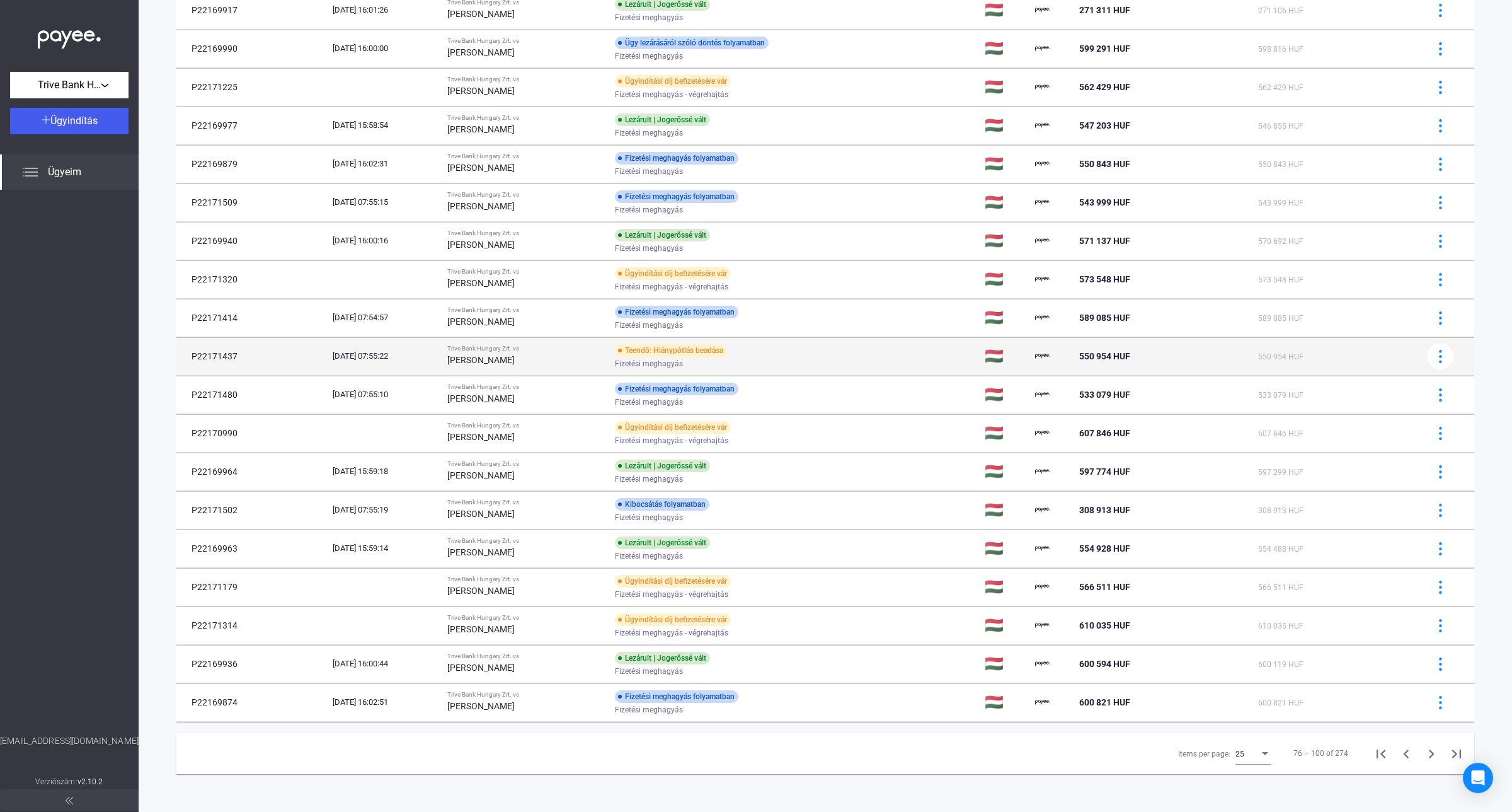
click at [774, 360] on div "Fizetési meghagyás" at bounding box center [715, 364] width 201 height 10
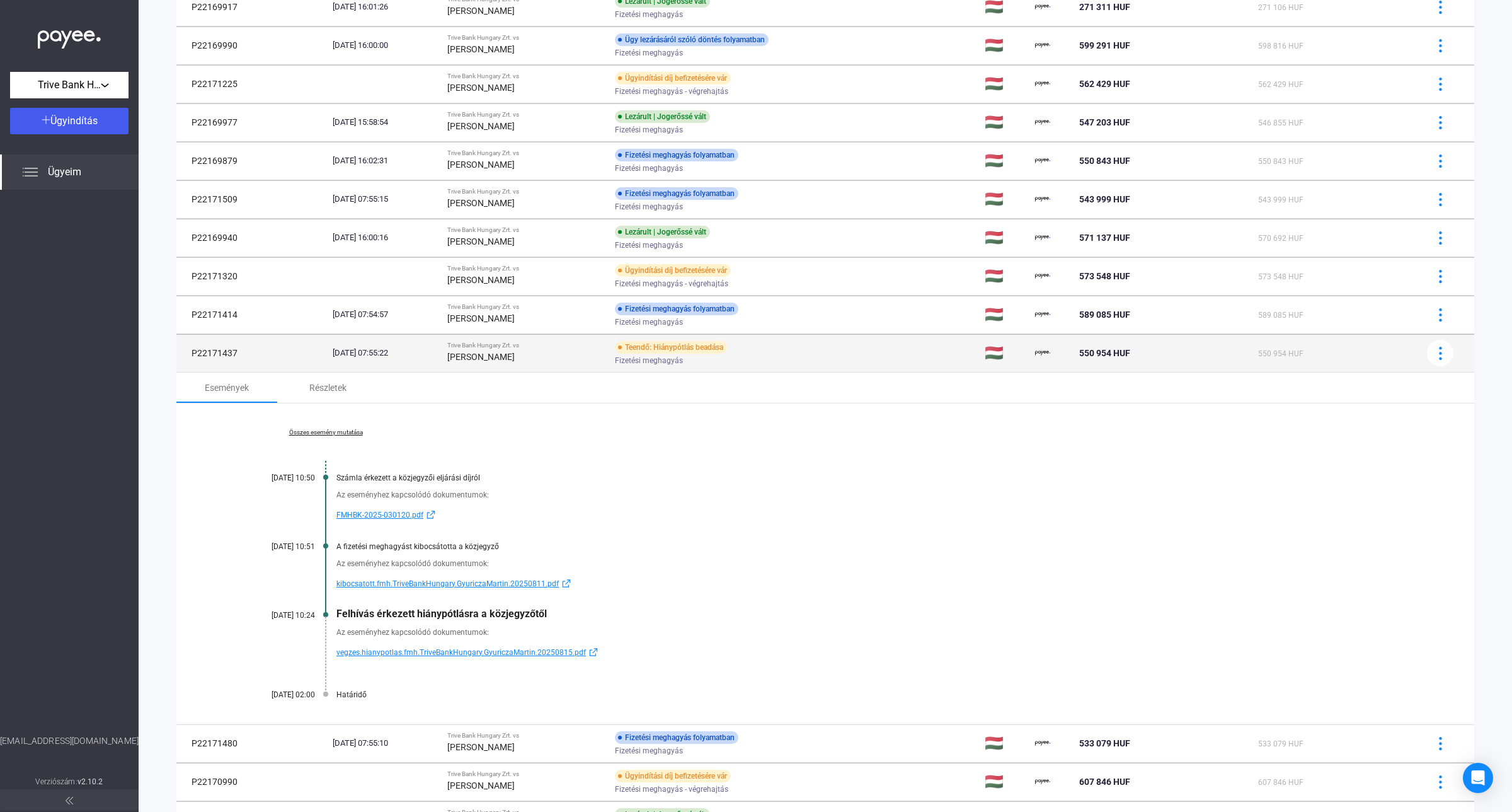
click at [783, 360] on div "Fizetési meghagyás" at bounding box center [715, 361] width 201 height 10
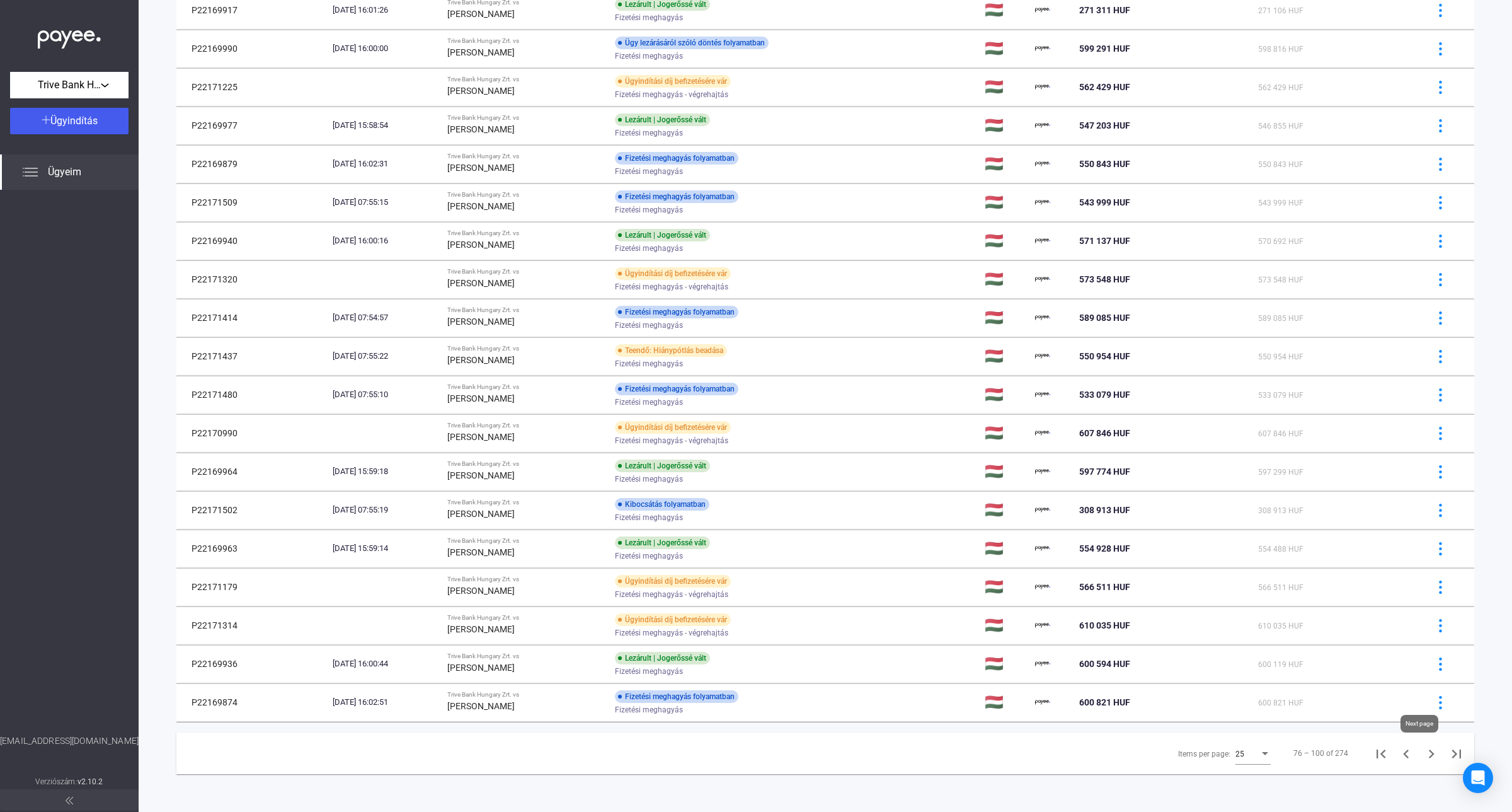
click at [1424, 753] on icon "Next page" at bounding box center [1432, 753] width 18 height 18
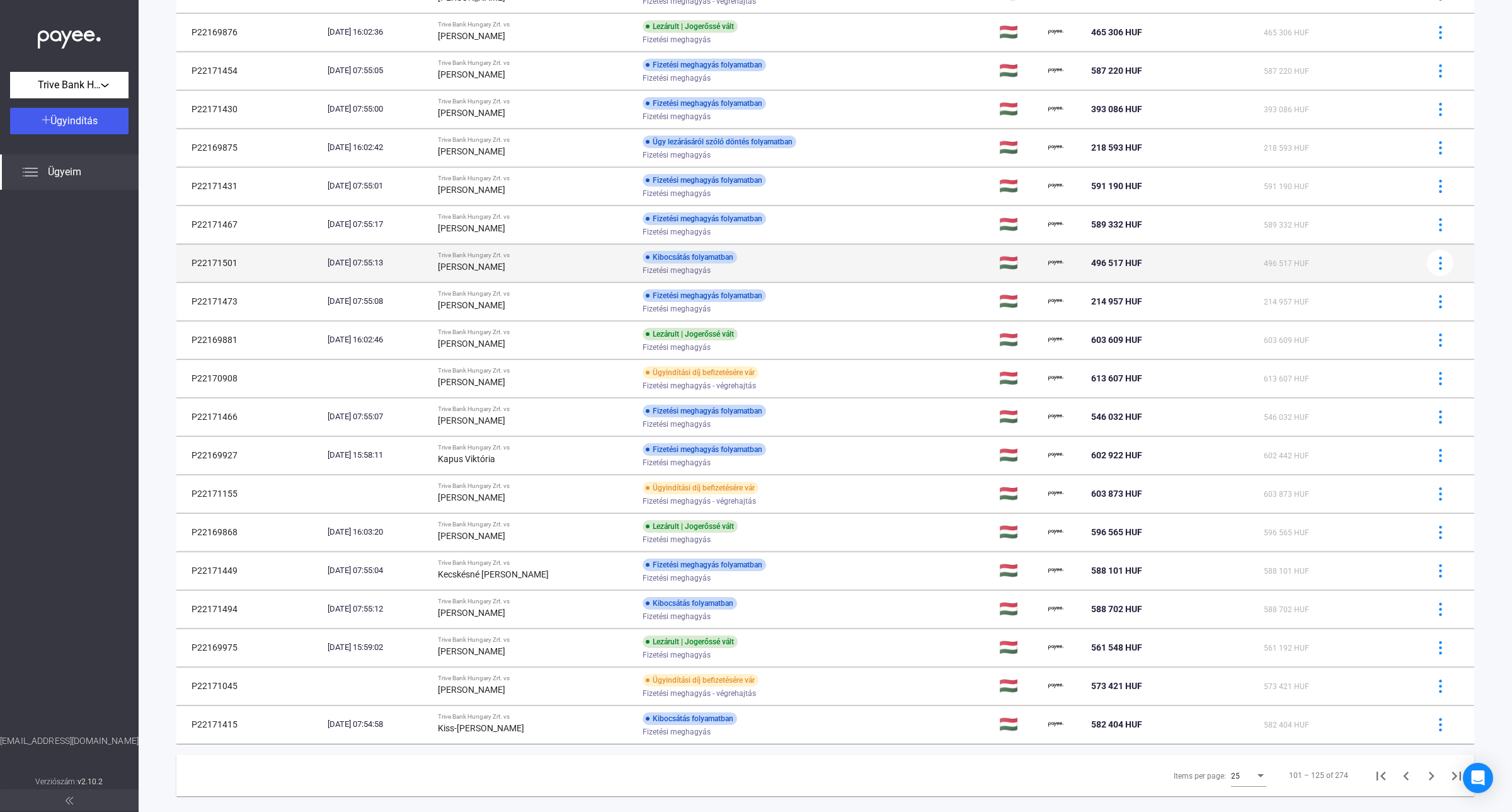
scroll to position [389, 0]
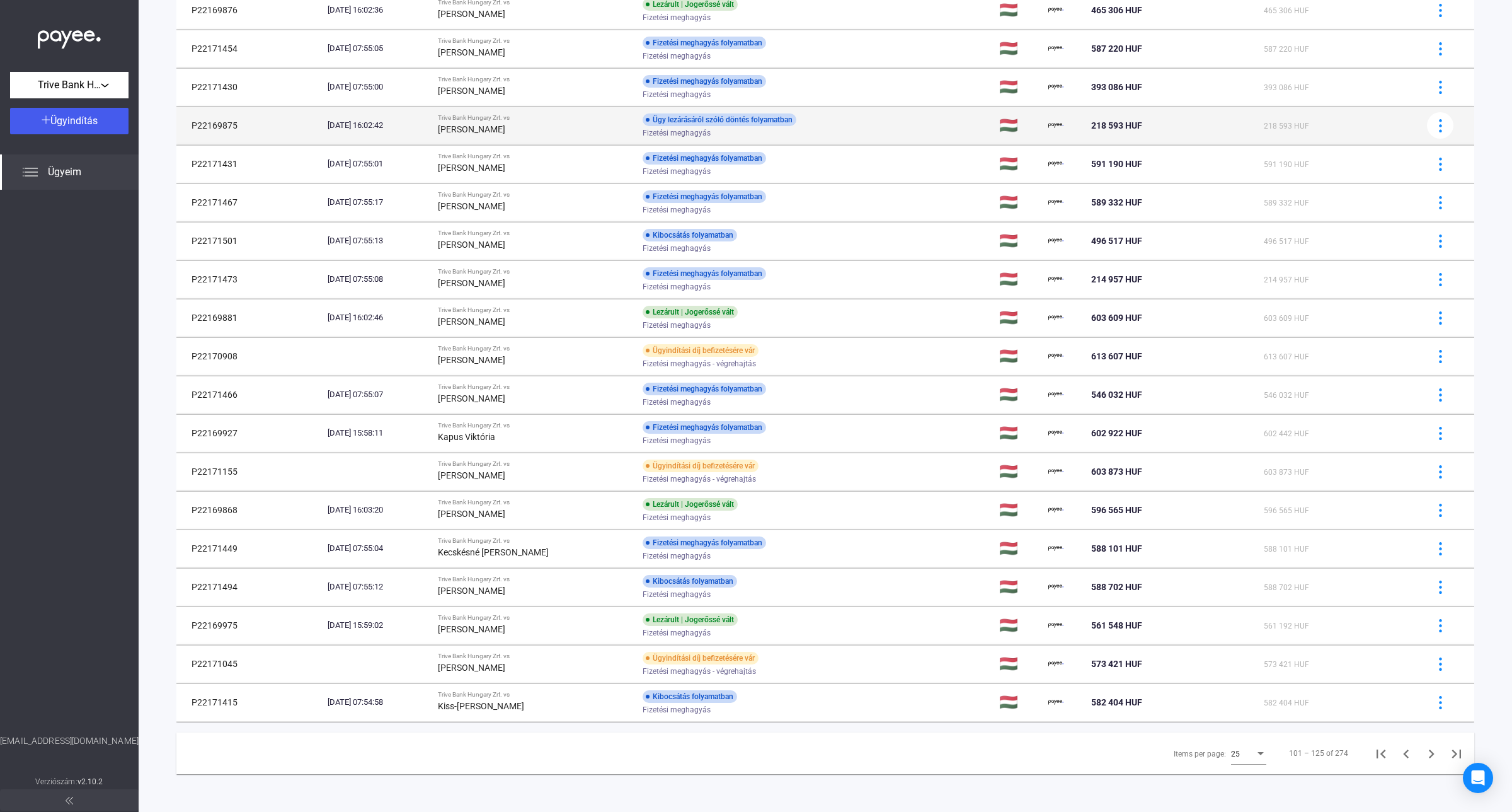
click at [571, 133] on div "[PERSON_NAME]" at bounding box center [535, 129] width 194 height 15
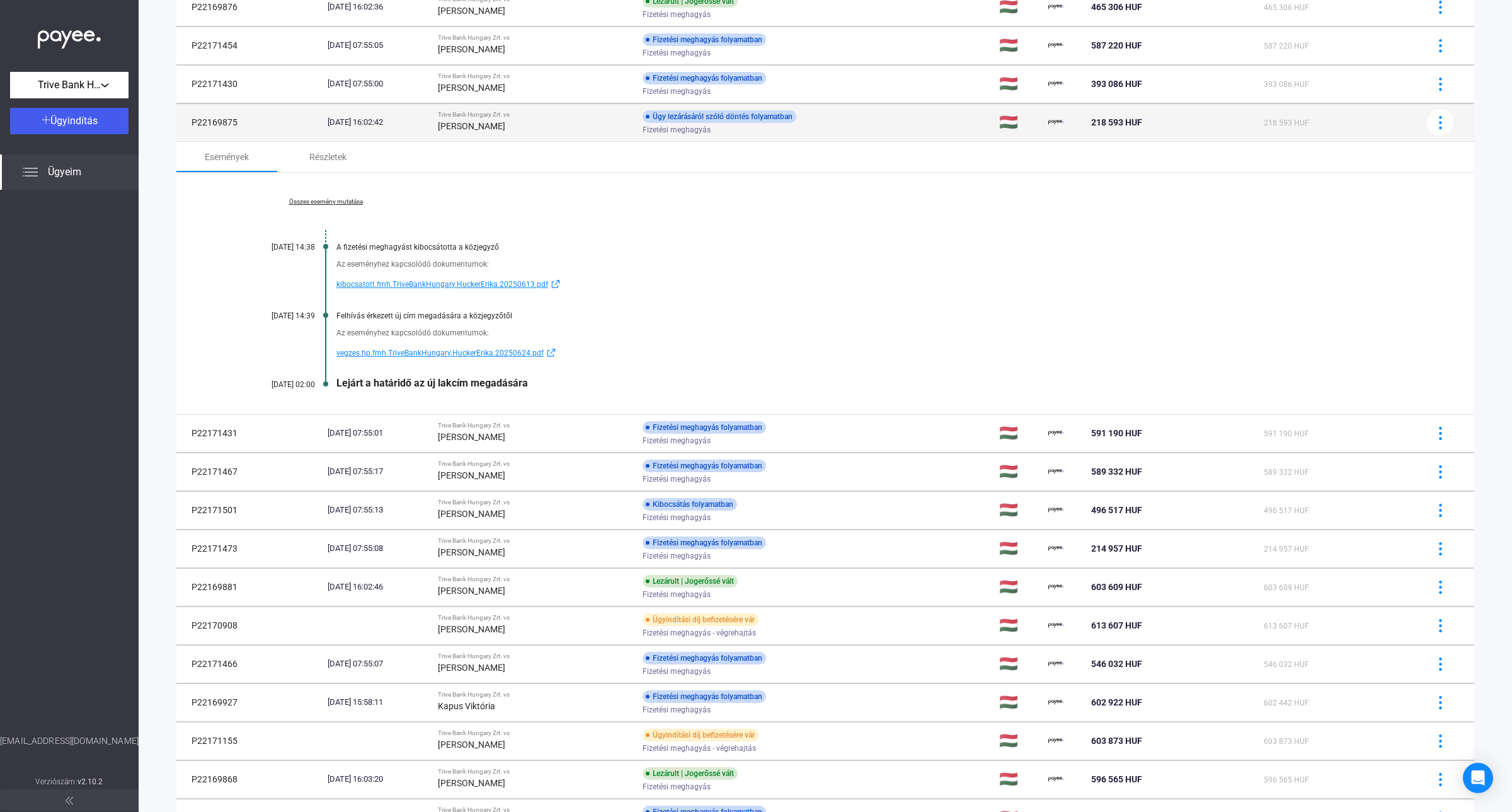
click at [734, 123] on div "Ügy lezárásáról szóló döntés folyamatban" at bounding box center [719, 116] width 154 height 13
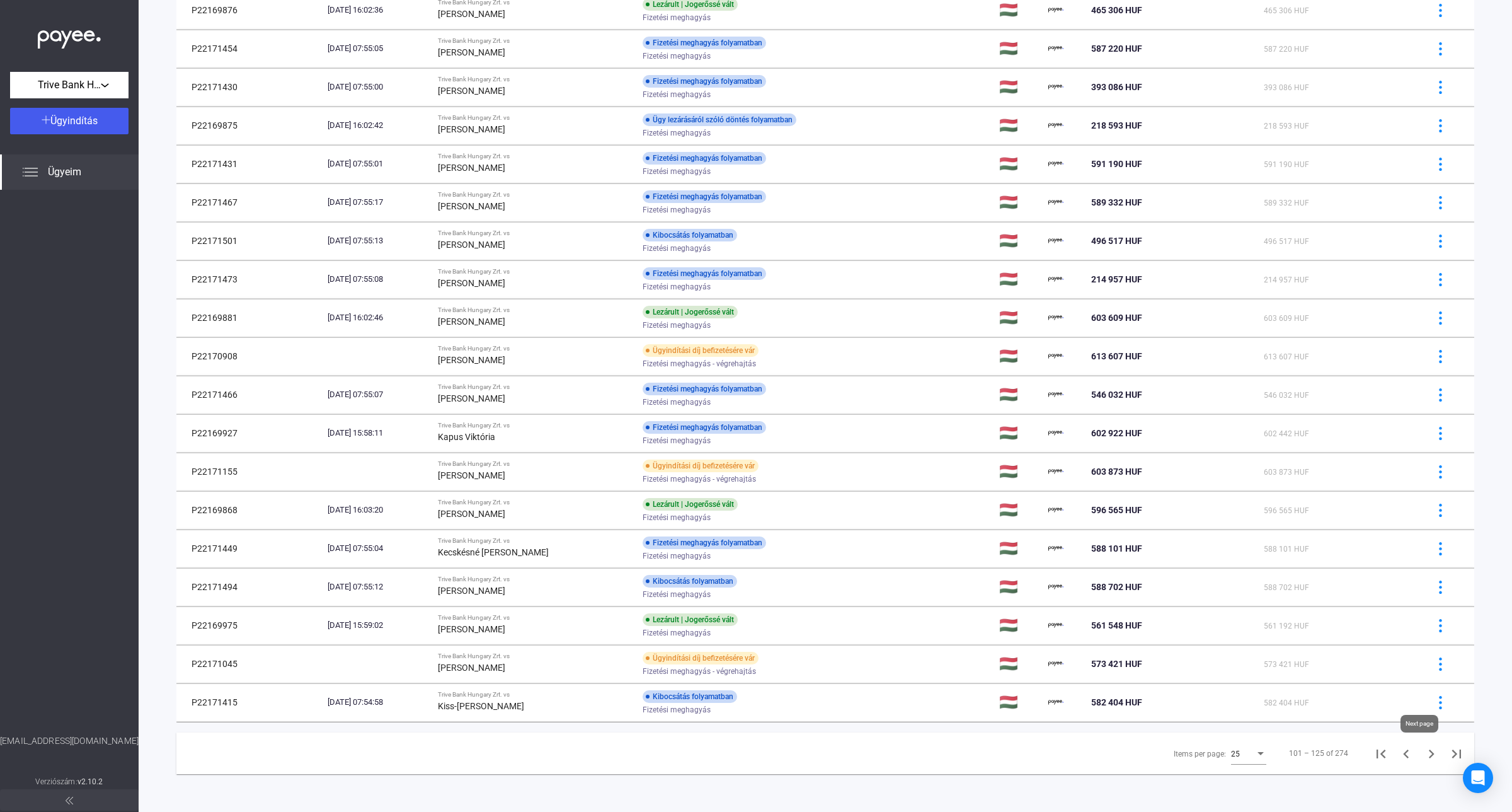
click at [1423, 756] on icon "Next page" at bounding box center [1432, 753] width 18 height 18
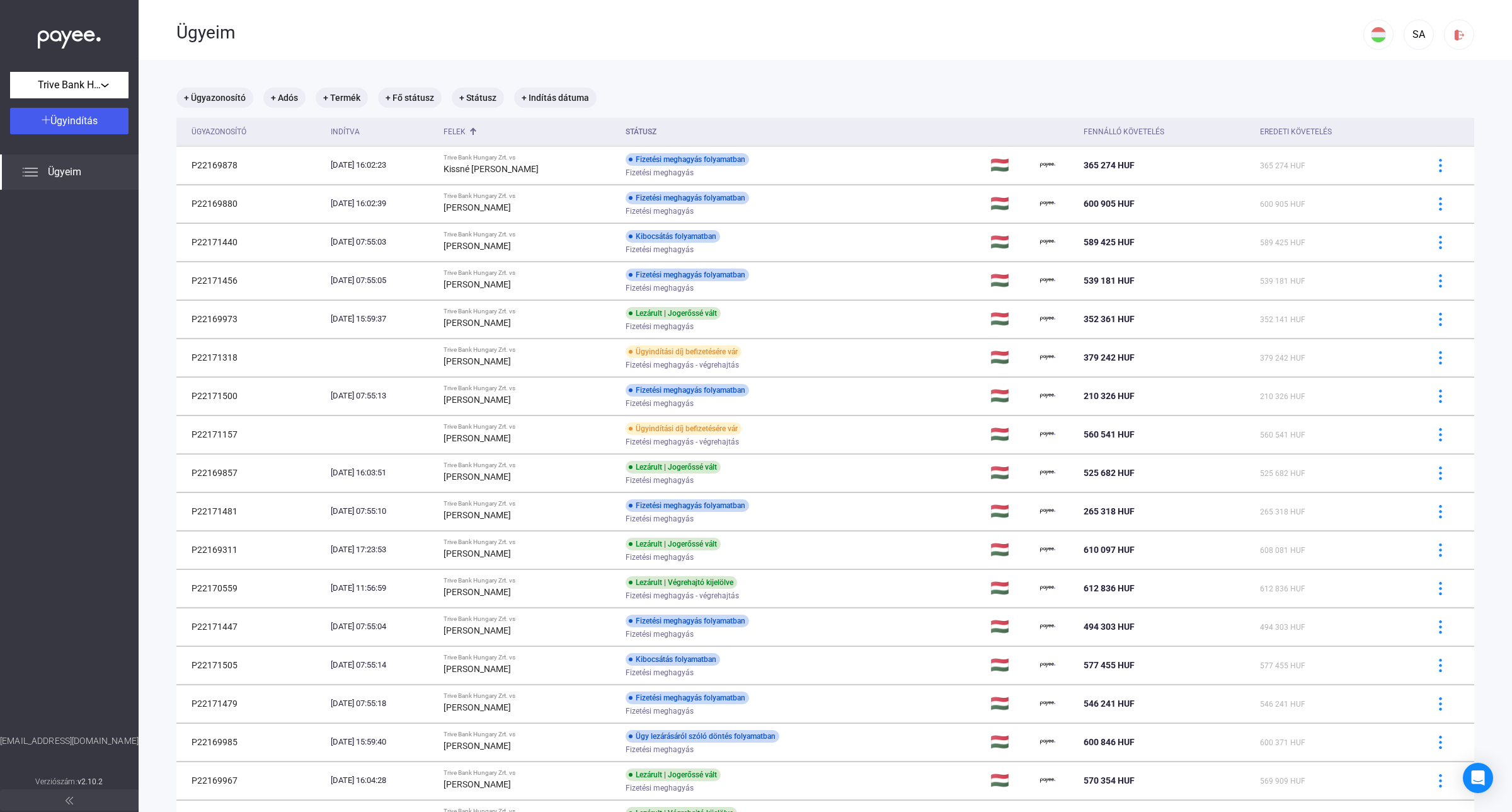
scroll to position [389, 0]
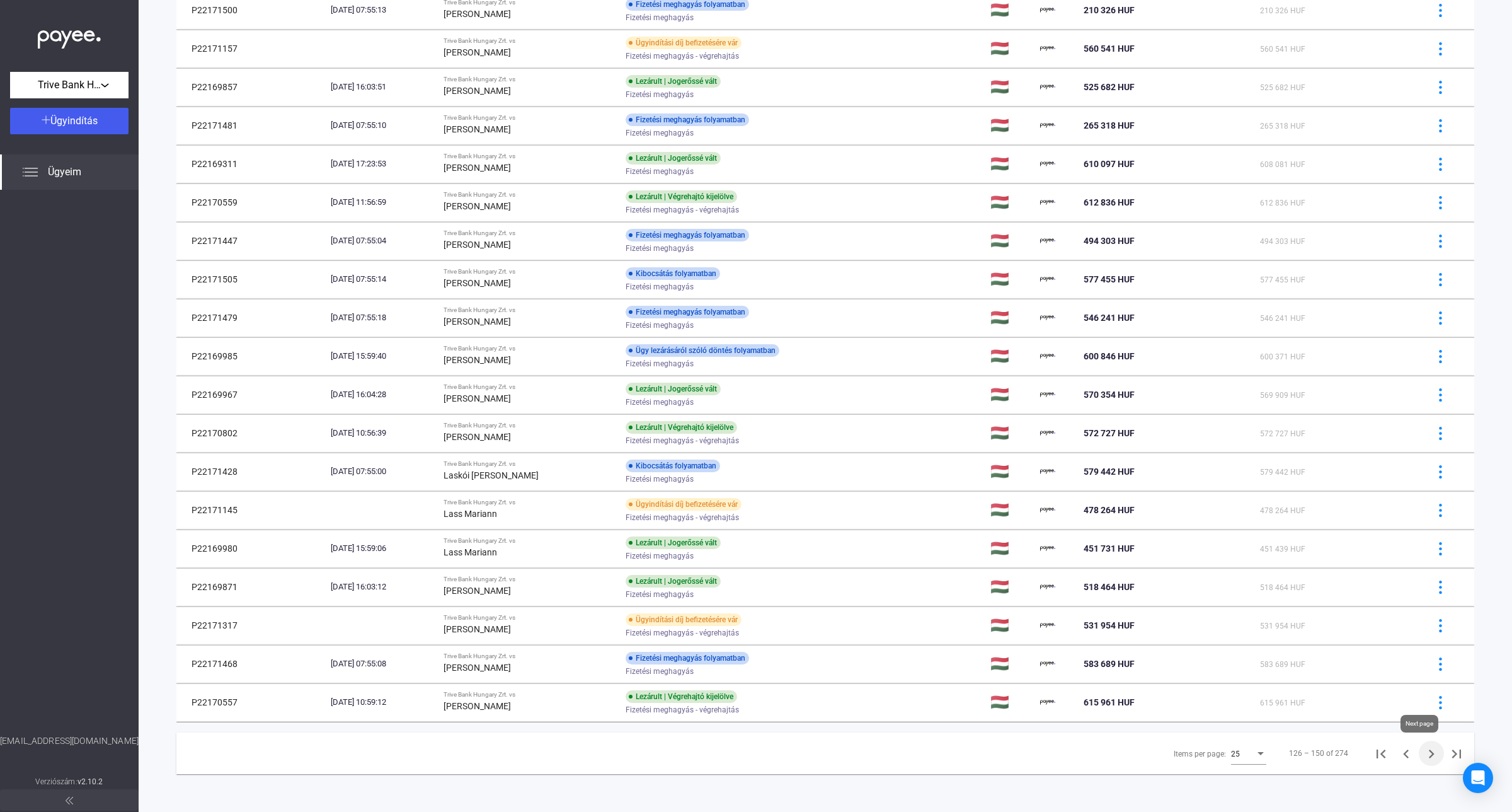
click at [1423, 756] on icon "Next page" at bounding box center [1432, 753] width 18 height 18
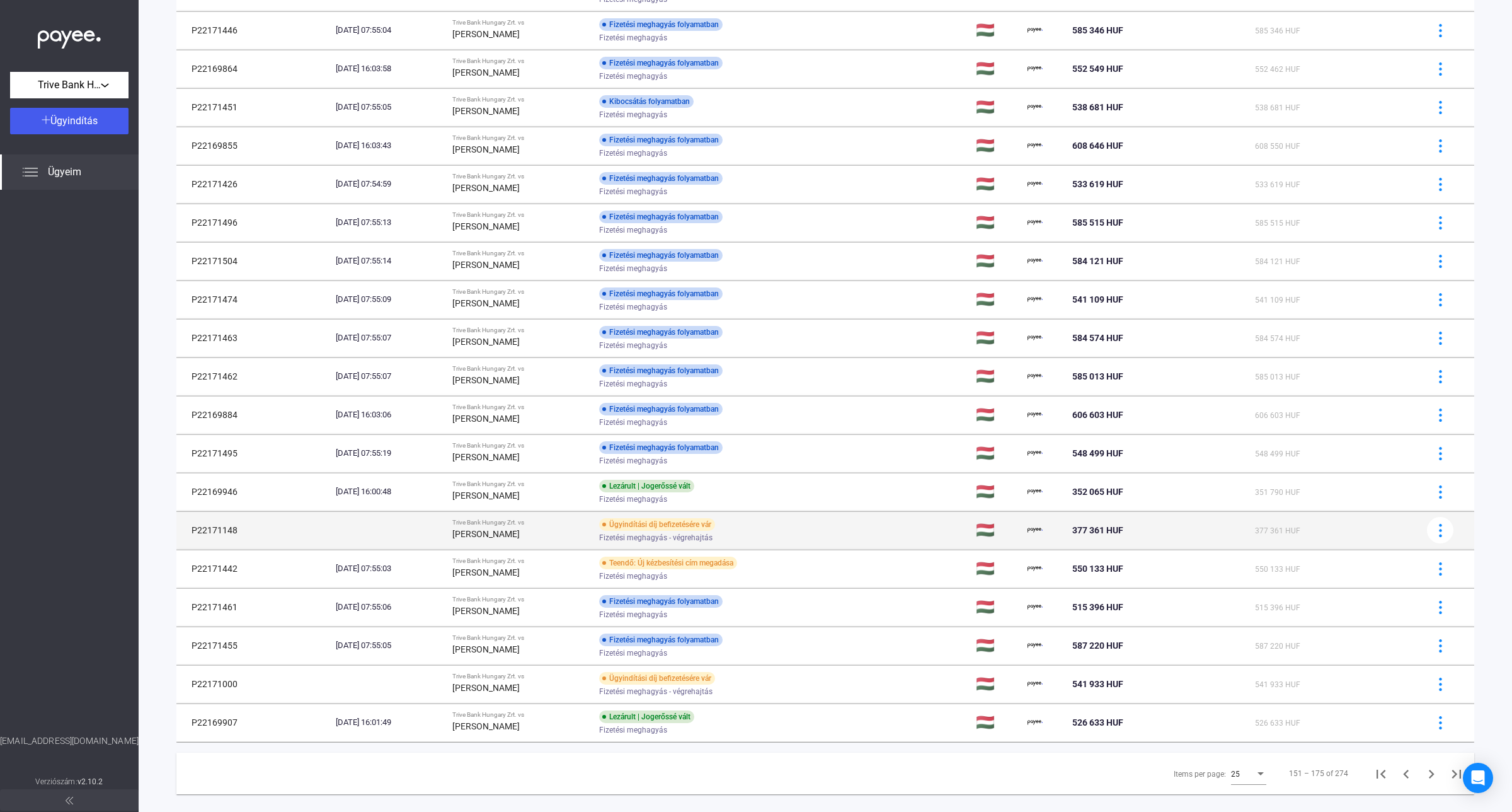
scroll to position [389, 0]
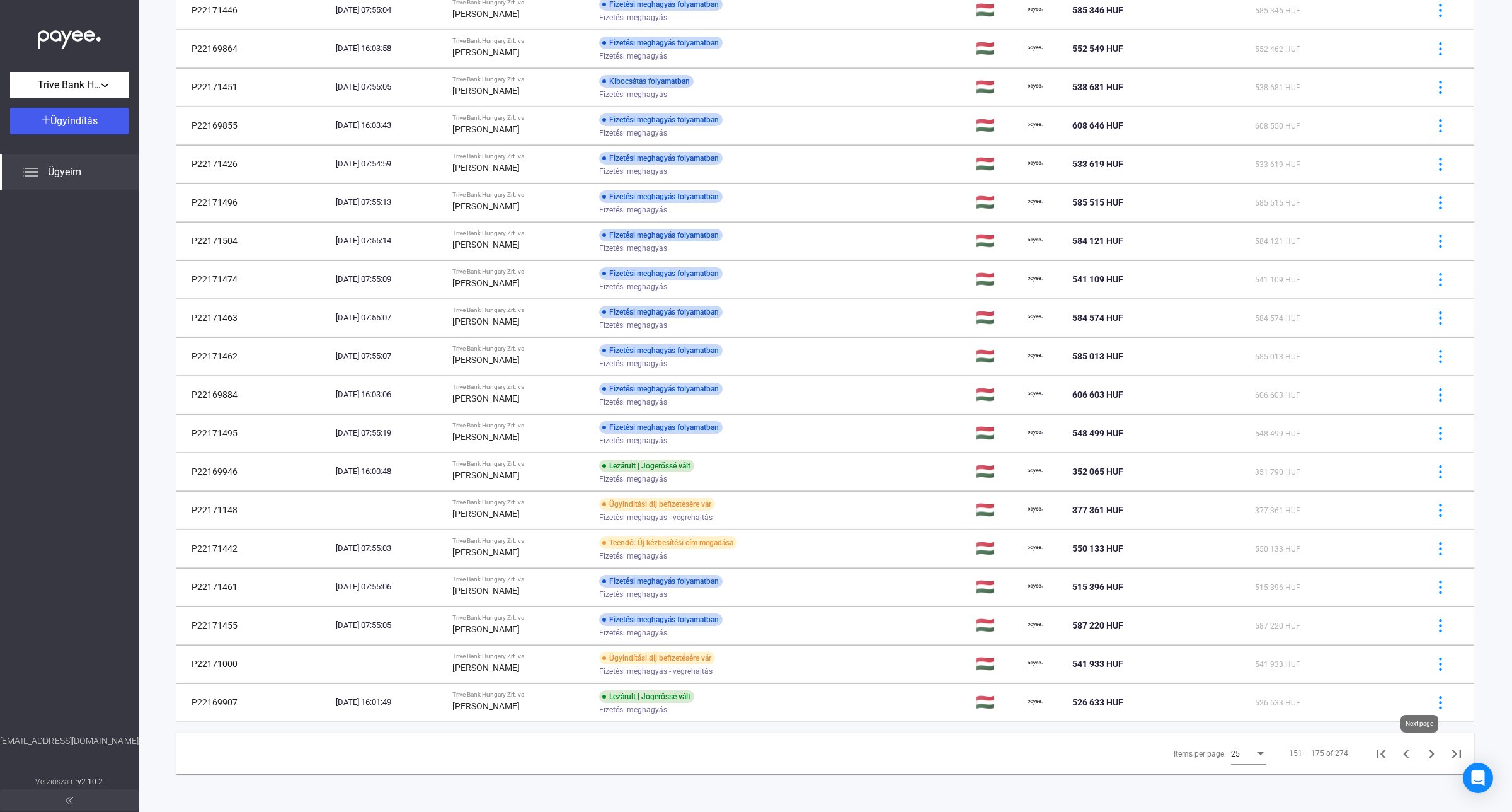
click at [1423, 755] on icon "Next page" at bounding box center [1432, 753] width 18 height 18
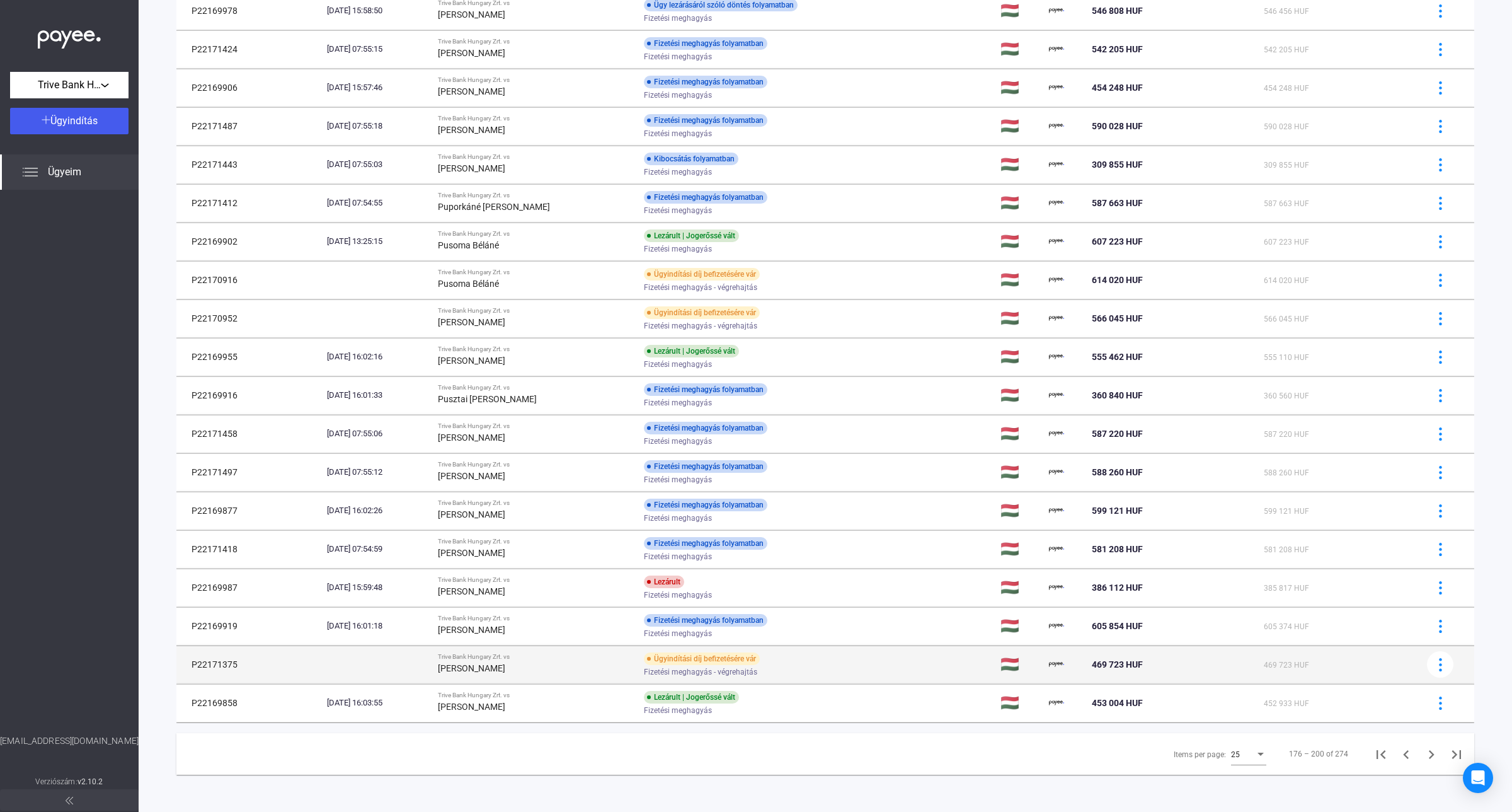
scroll to position [389, 0]
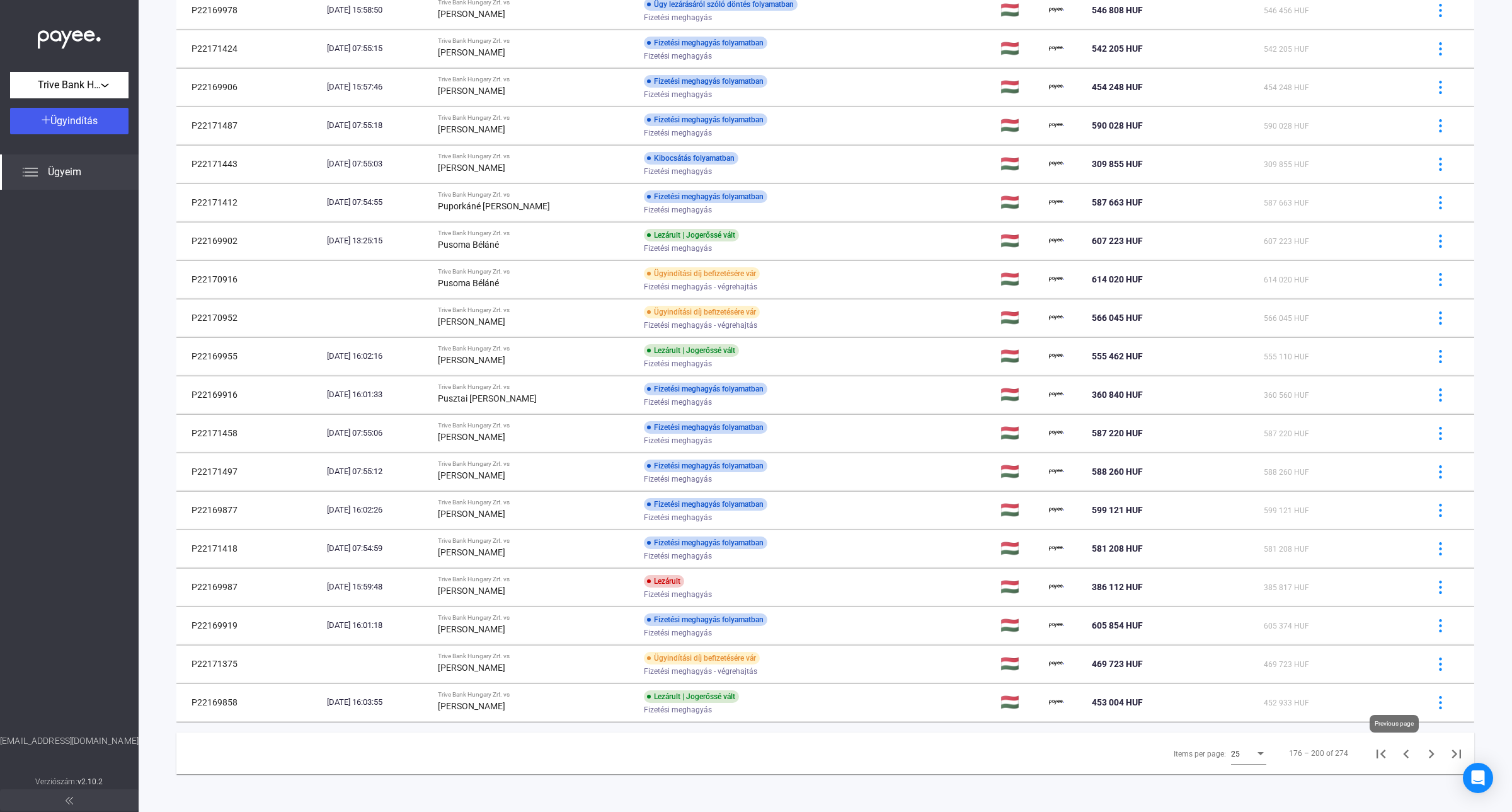
click at [1403, 753] on icon "Previous page" at bounding box center [1406, 753] width 6 height 9
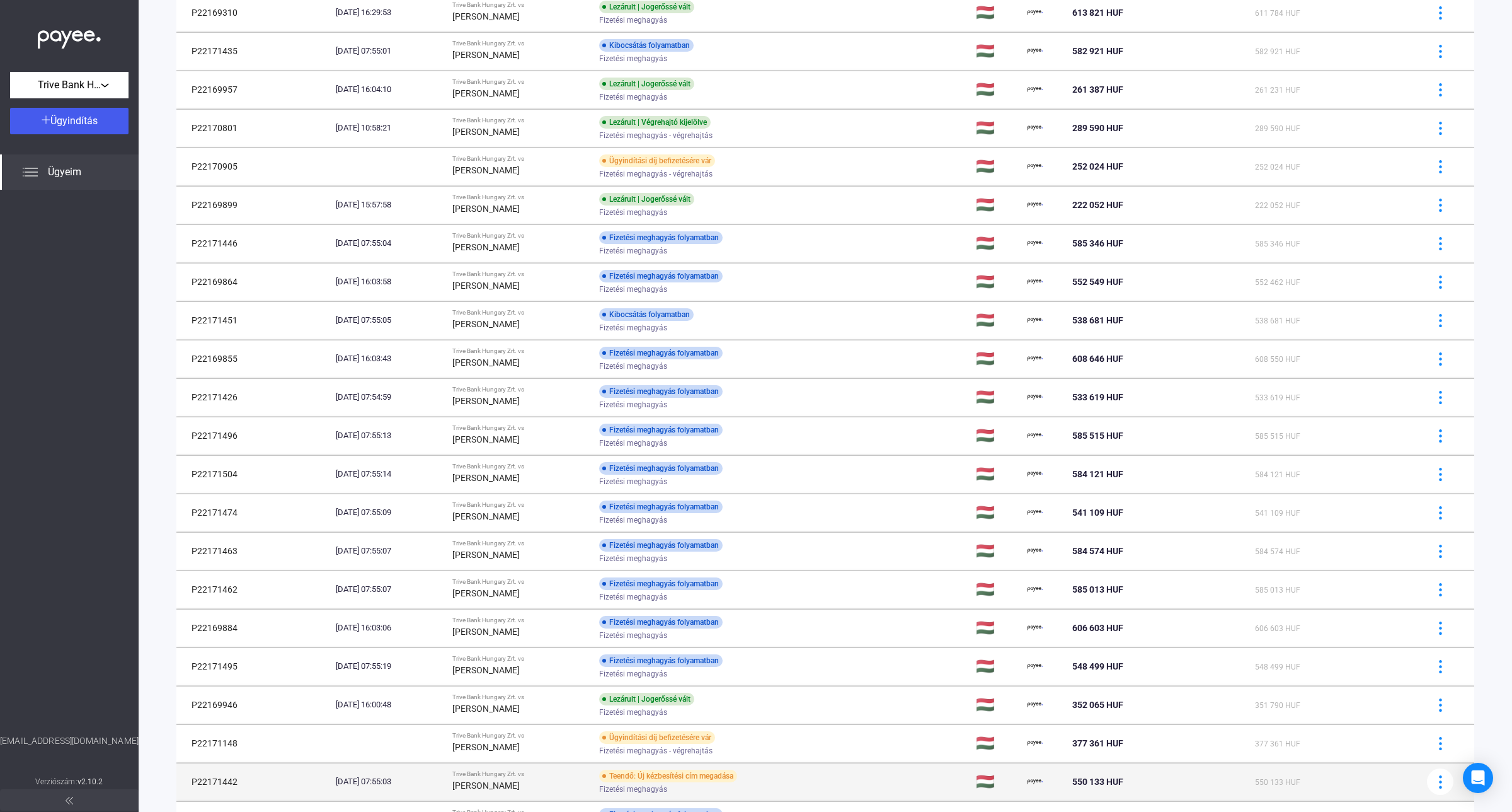
scroll to position [389, 0]
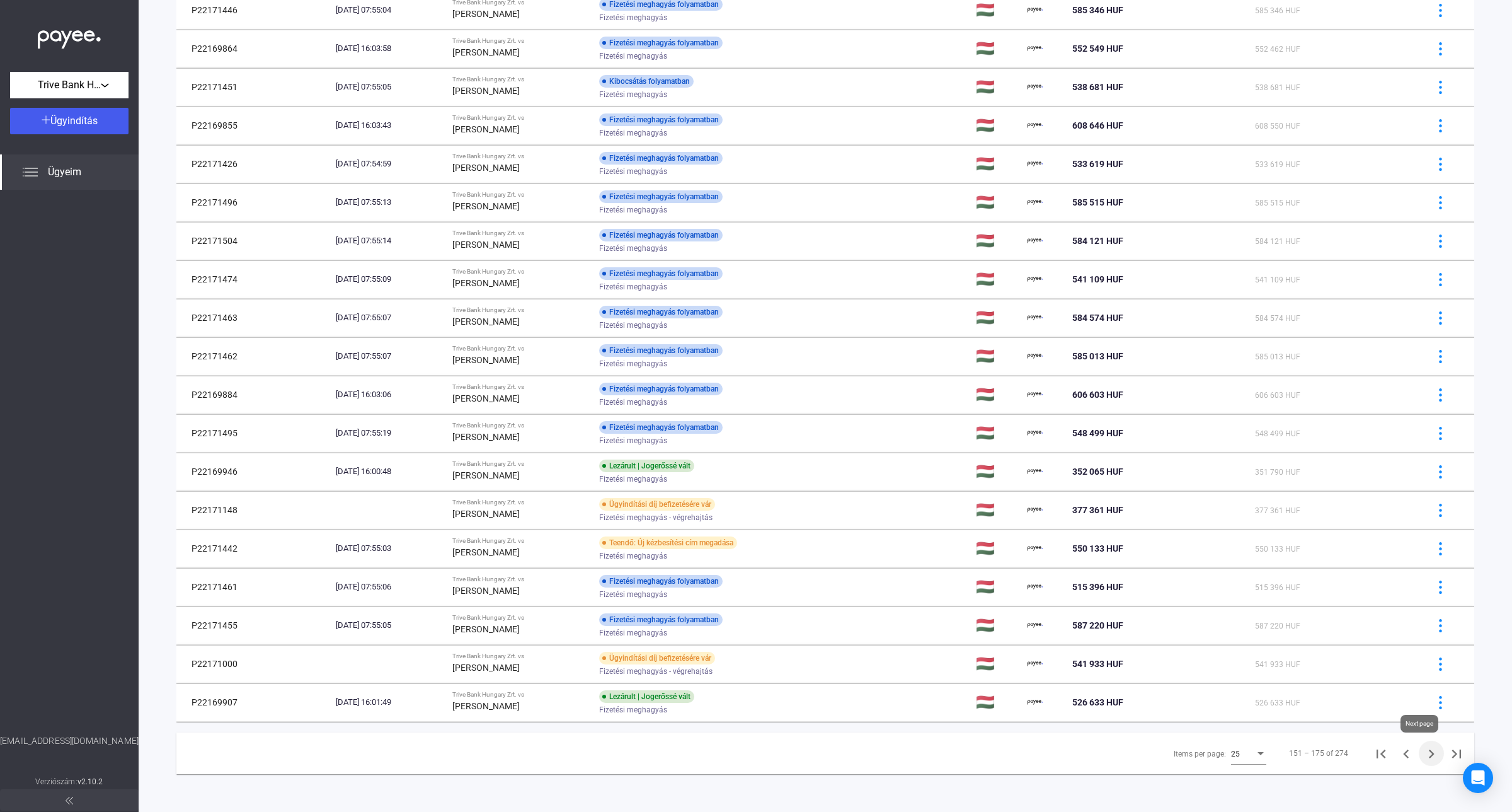
click at [1423, 750] on icon "Next page" at bounding box center [1432, 753] width 18 height 18
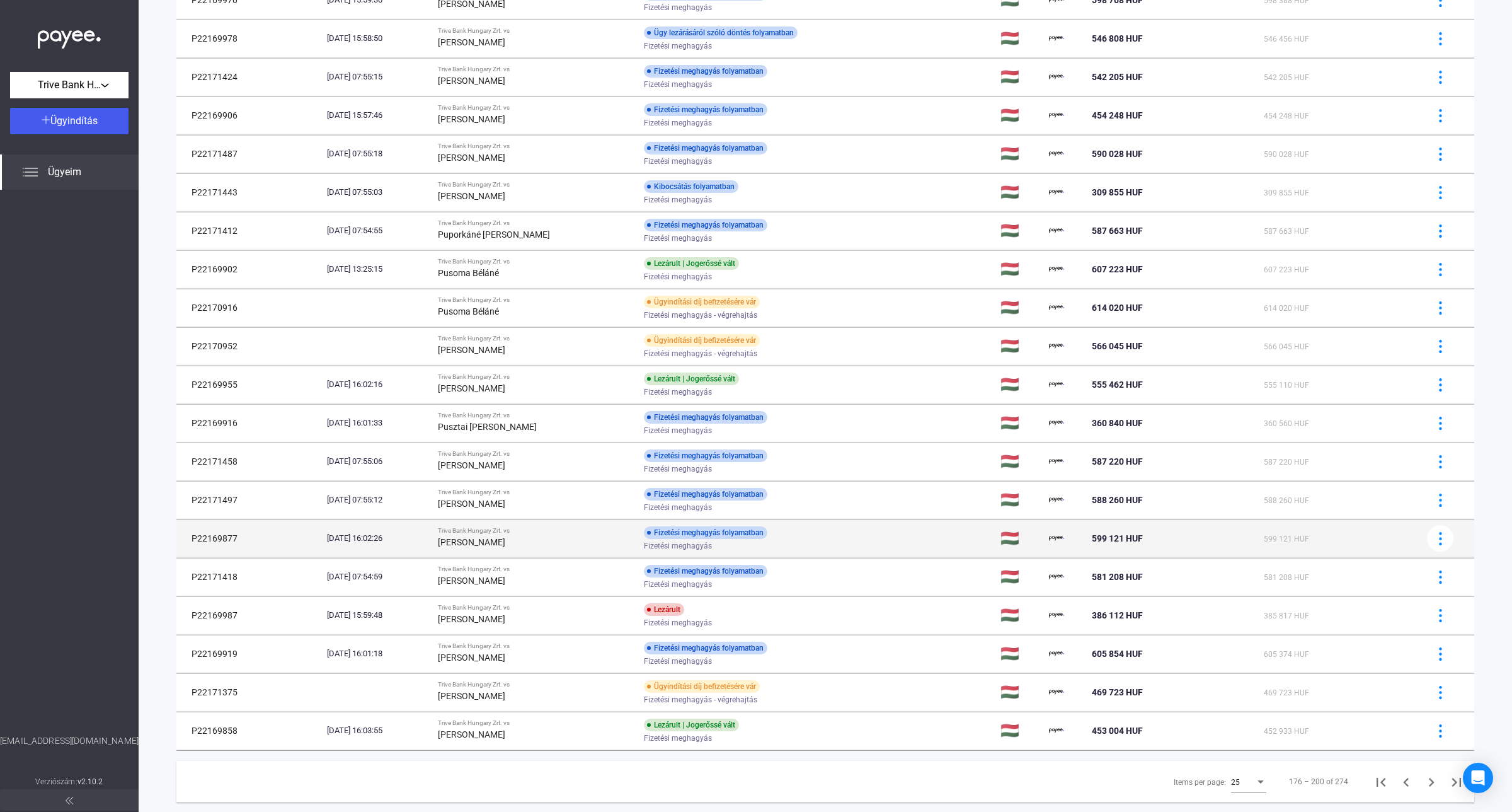
scroll to position [389, 0]
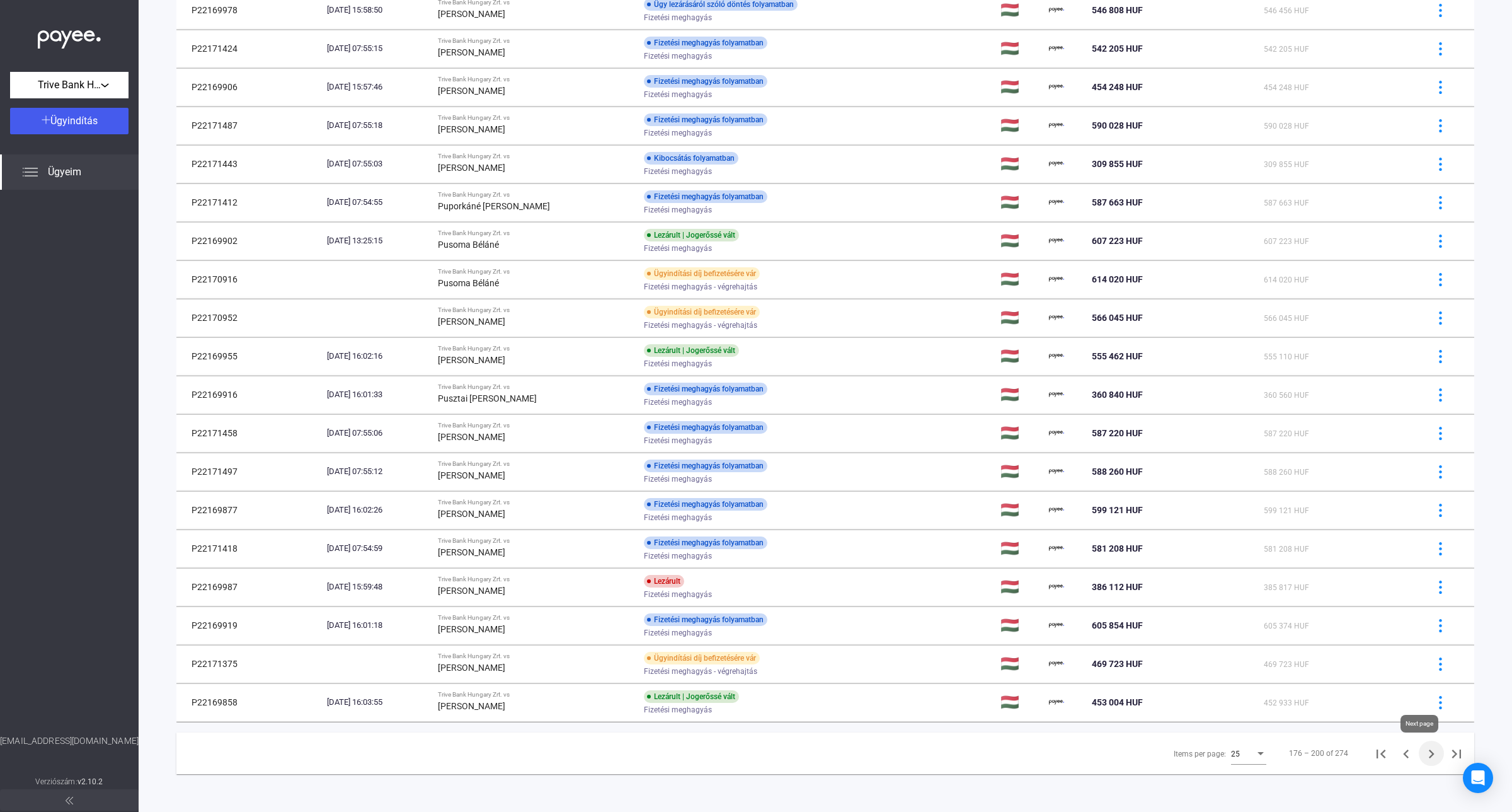
click at [1424, 751] on icon "Next page" at bounding box center [1432, 753] width 18 height 18
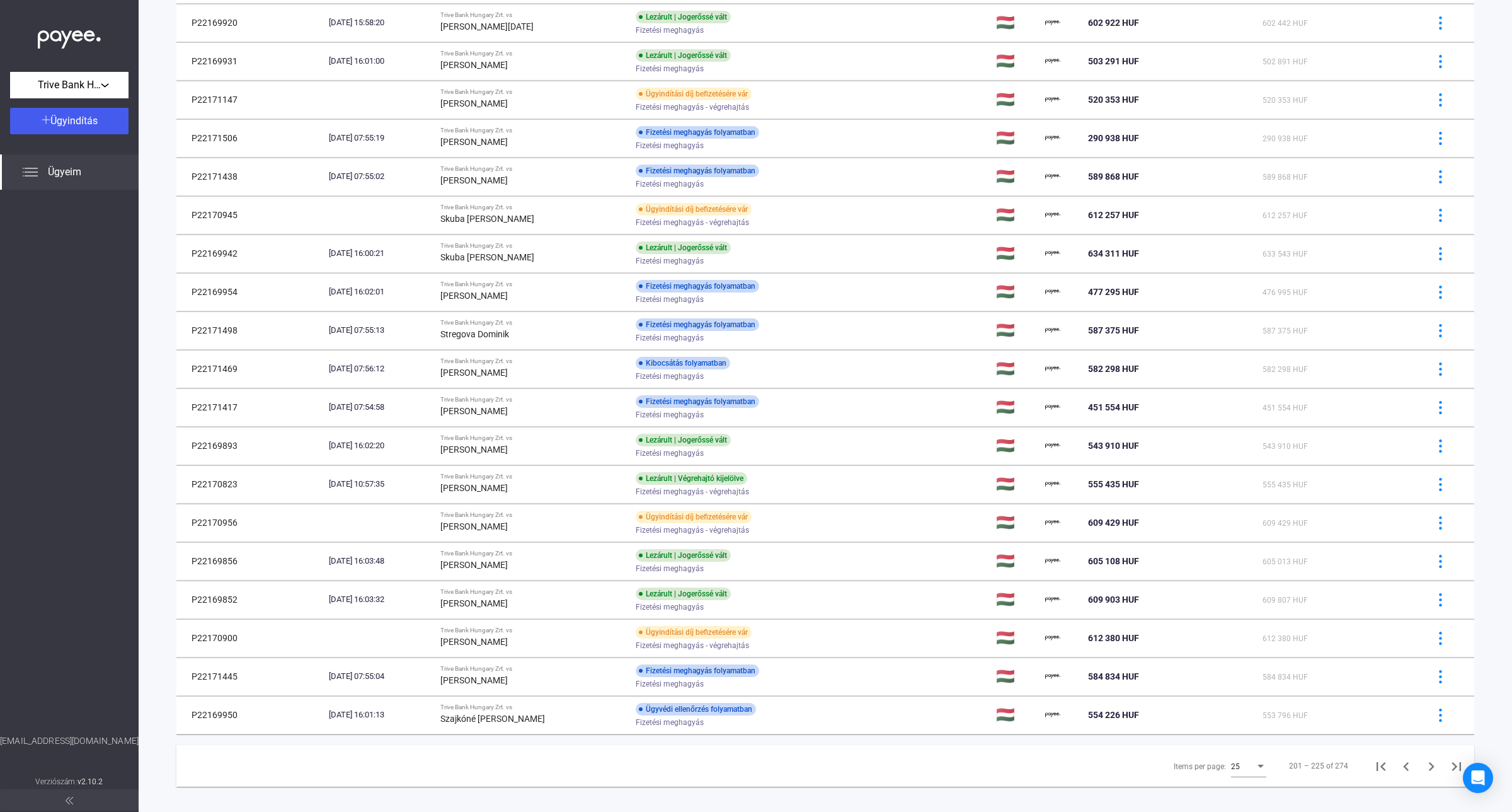
scroll to position [375, 0]
click at [1397, 767] on icon "Previous page" at bounding box center [1406, 764] width 18 height 18
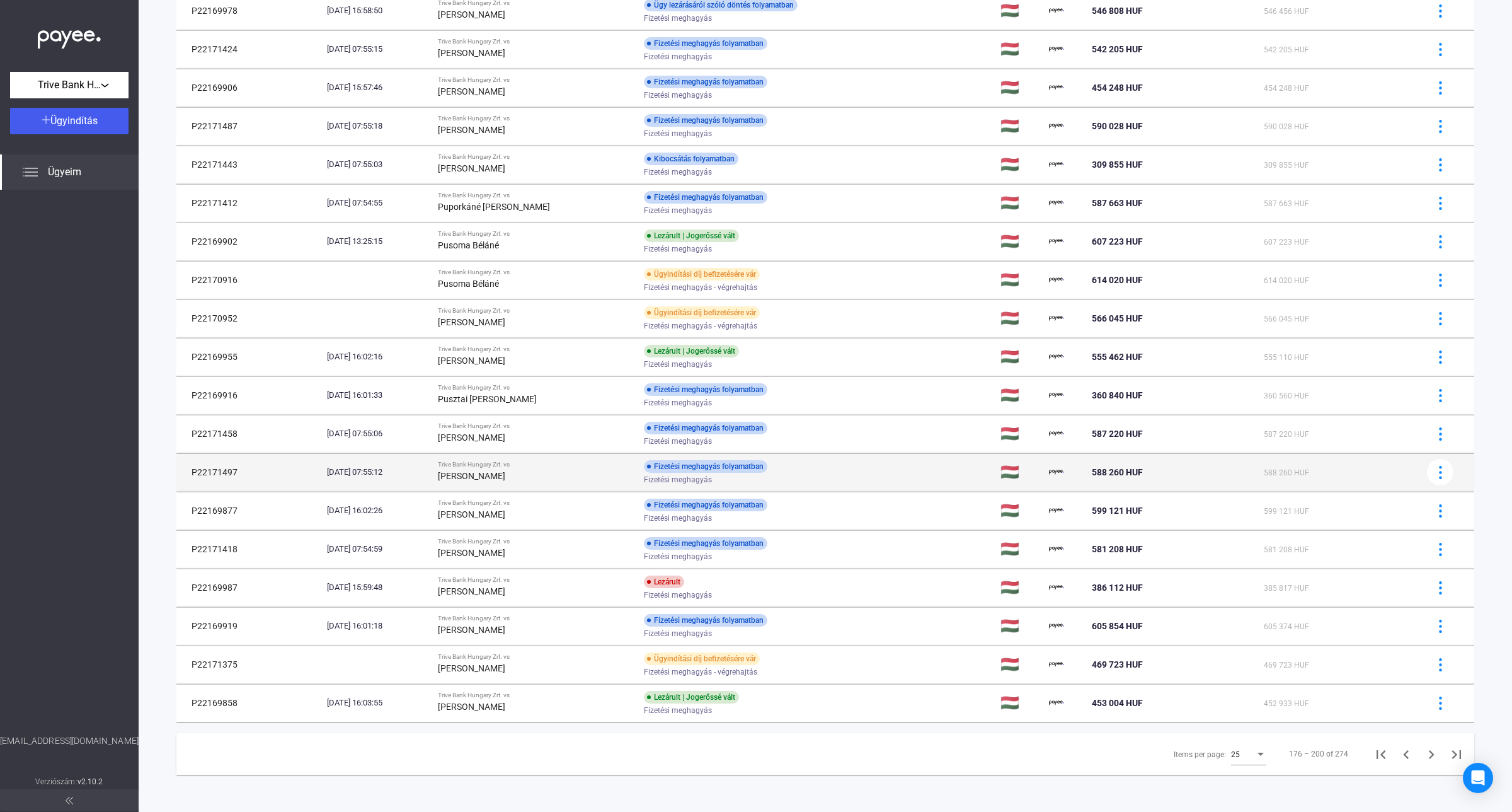
scroll to position [389, 0]
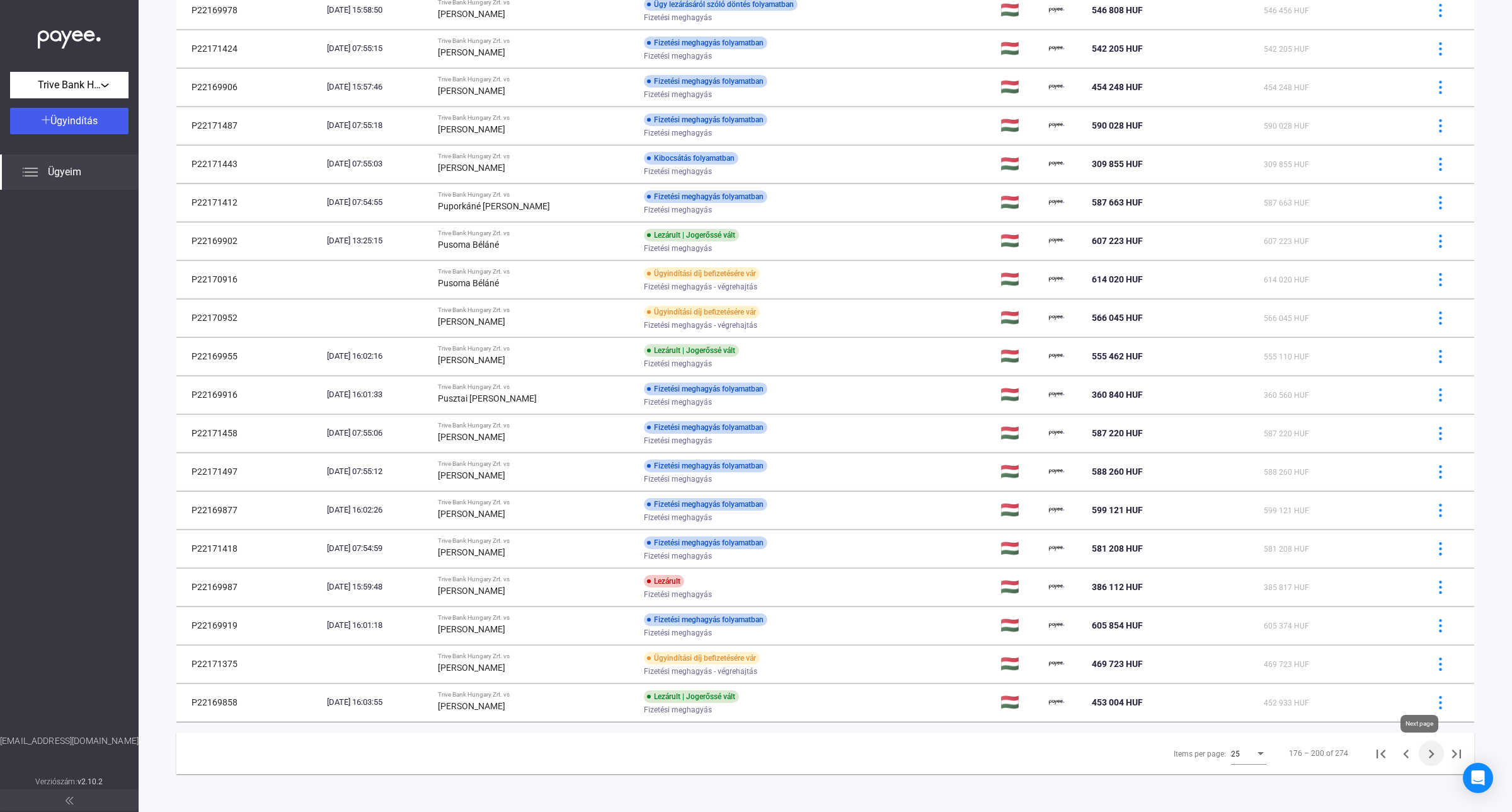
click at [1423, 753] on icon "Next page" at bounding box center [1432, 753] width 18 height 18
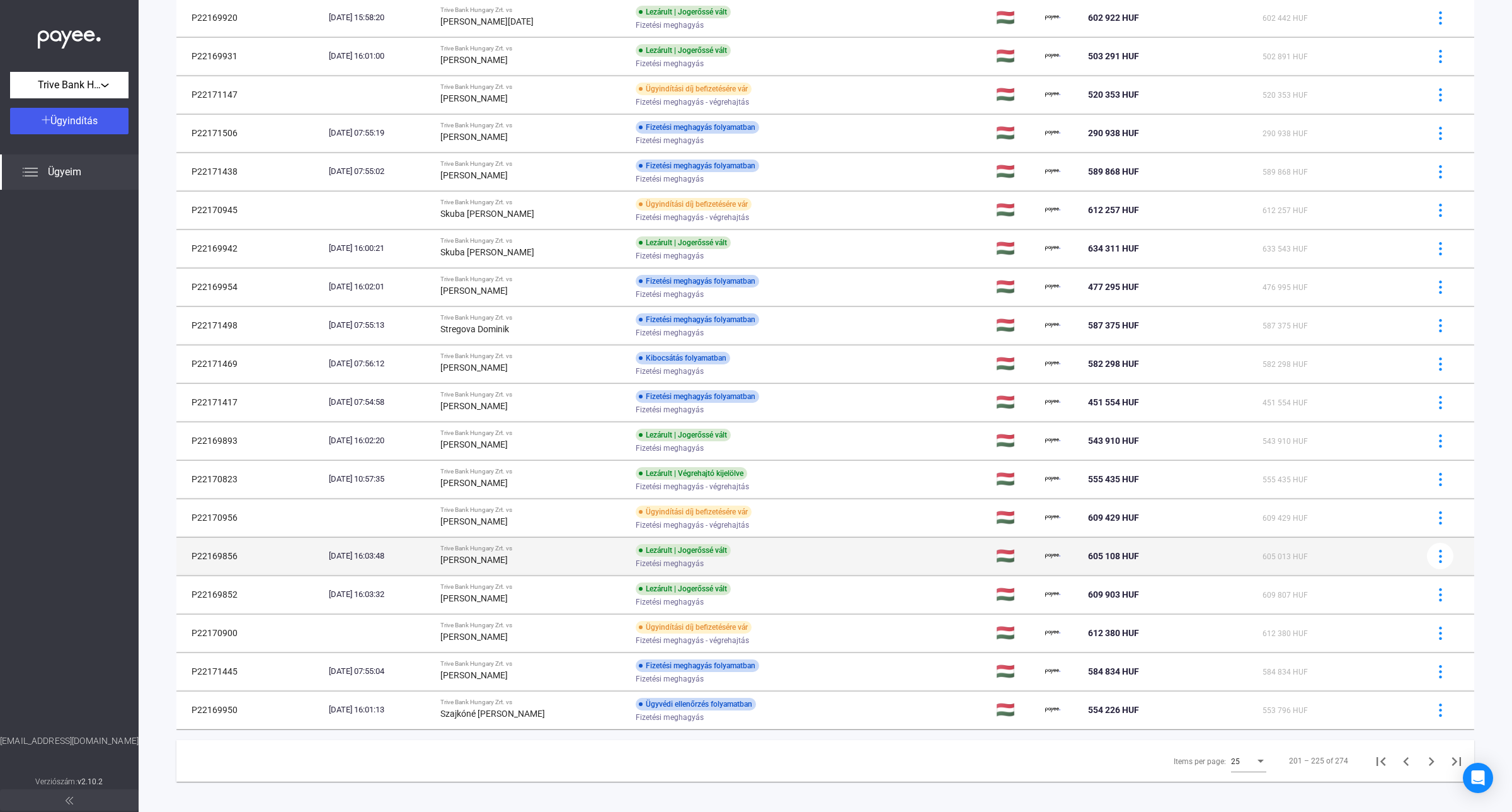
scroll to position [389, 0]
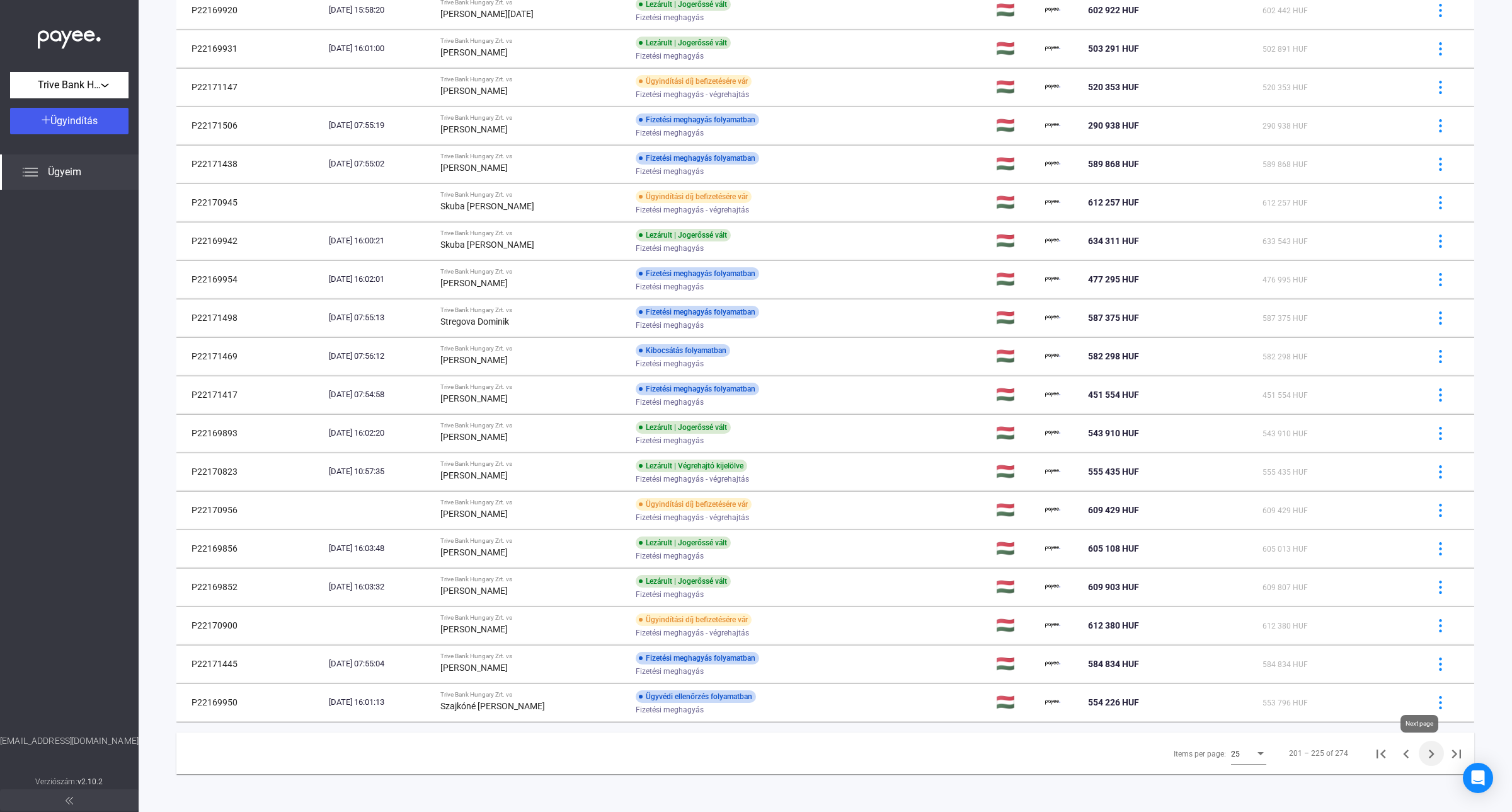
click at [1423, 759] on icon "Next page" at bounding box center [1432, 753] width 18 height 18
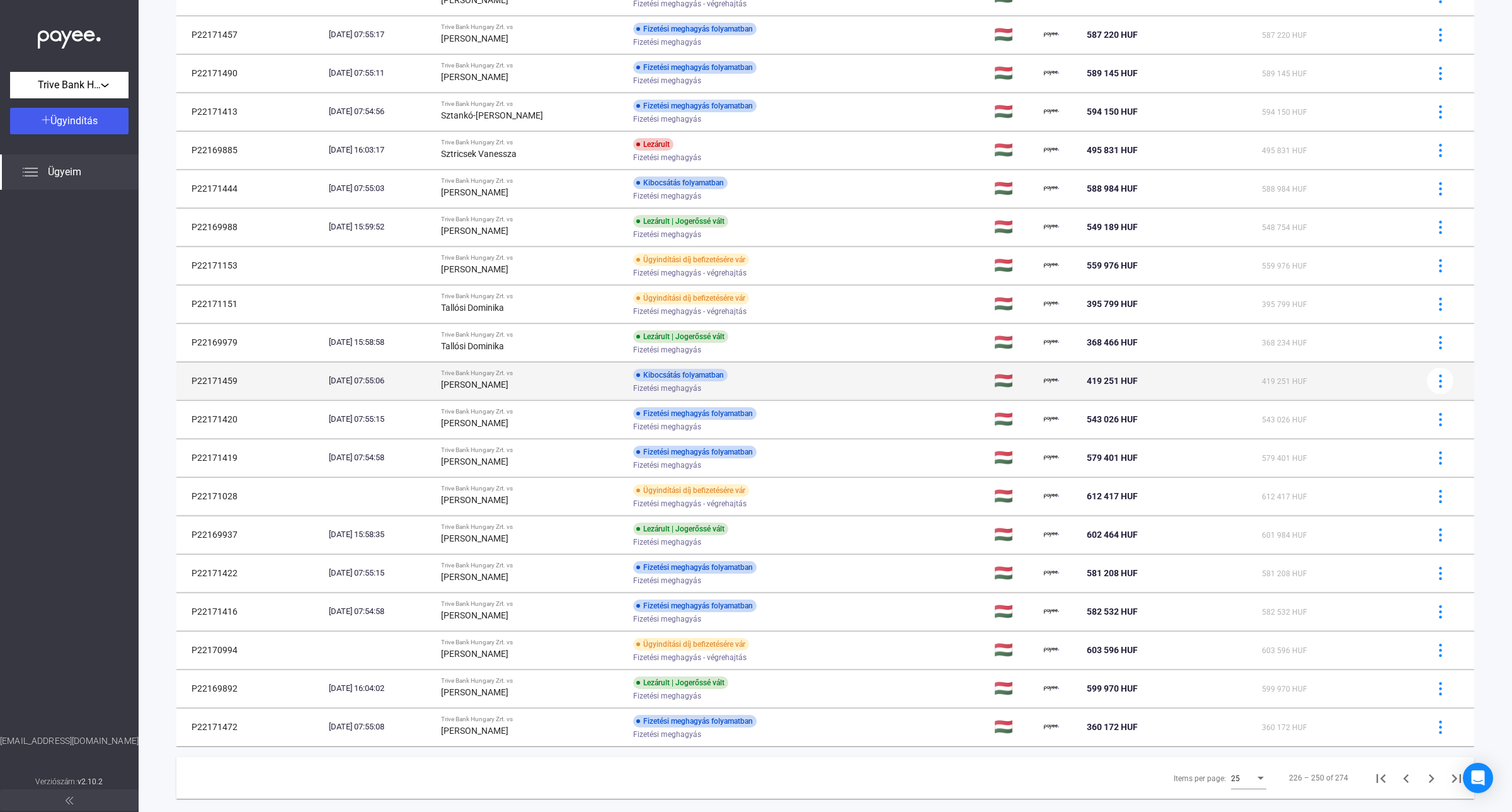
scroll to position [389, 0]
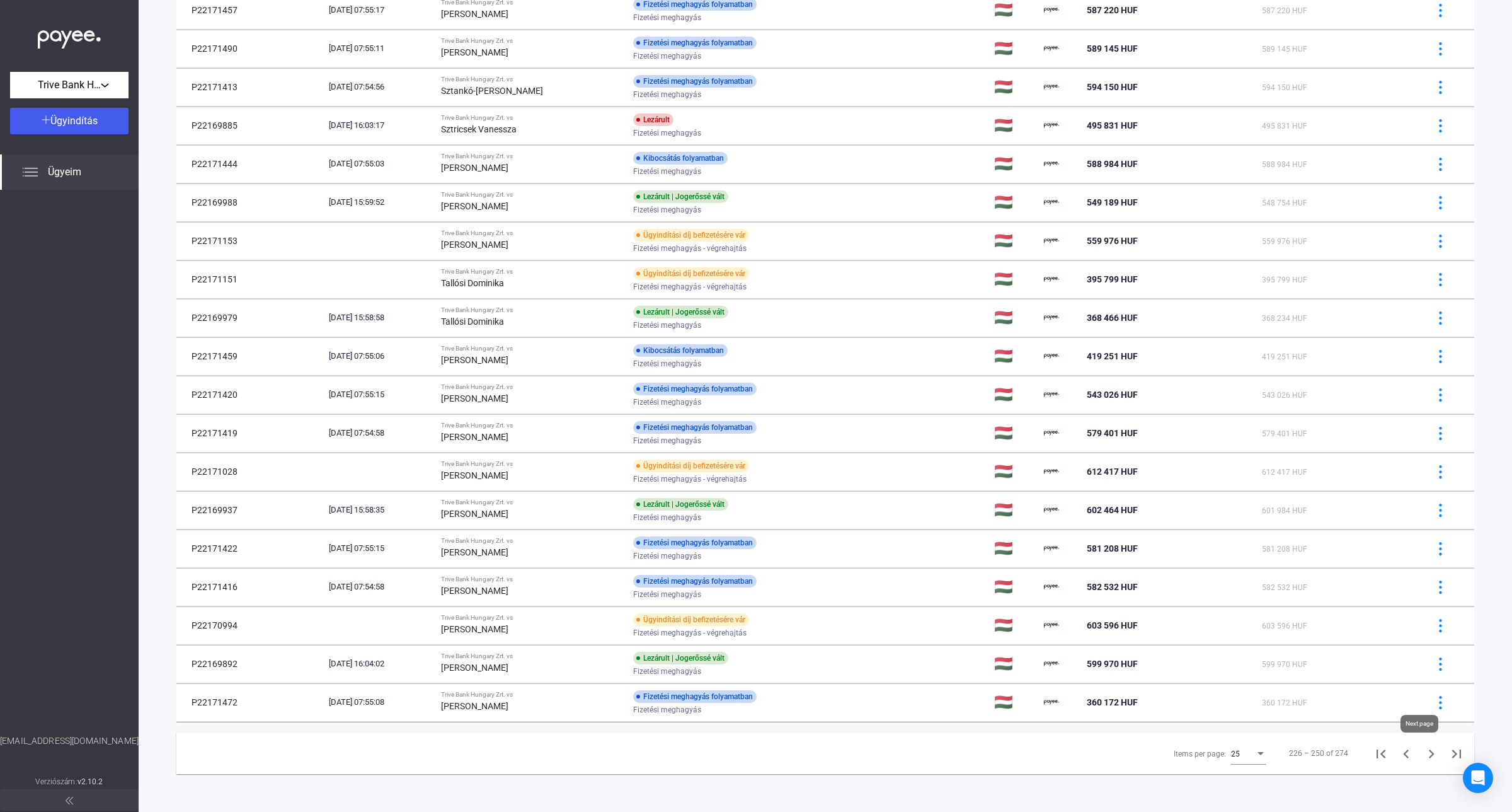
click at [1423, 753] on icon "Next page" at bounding box center [1432, 753] width 18 height 18
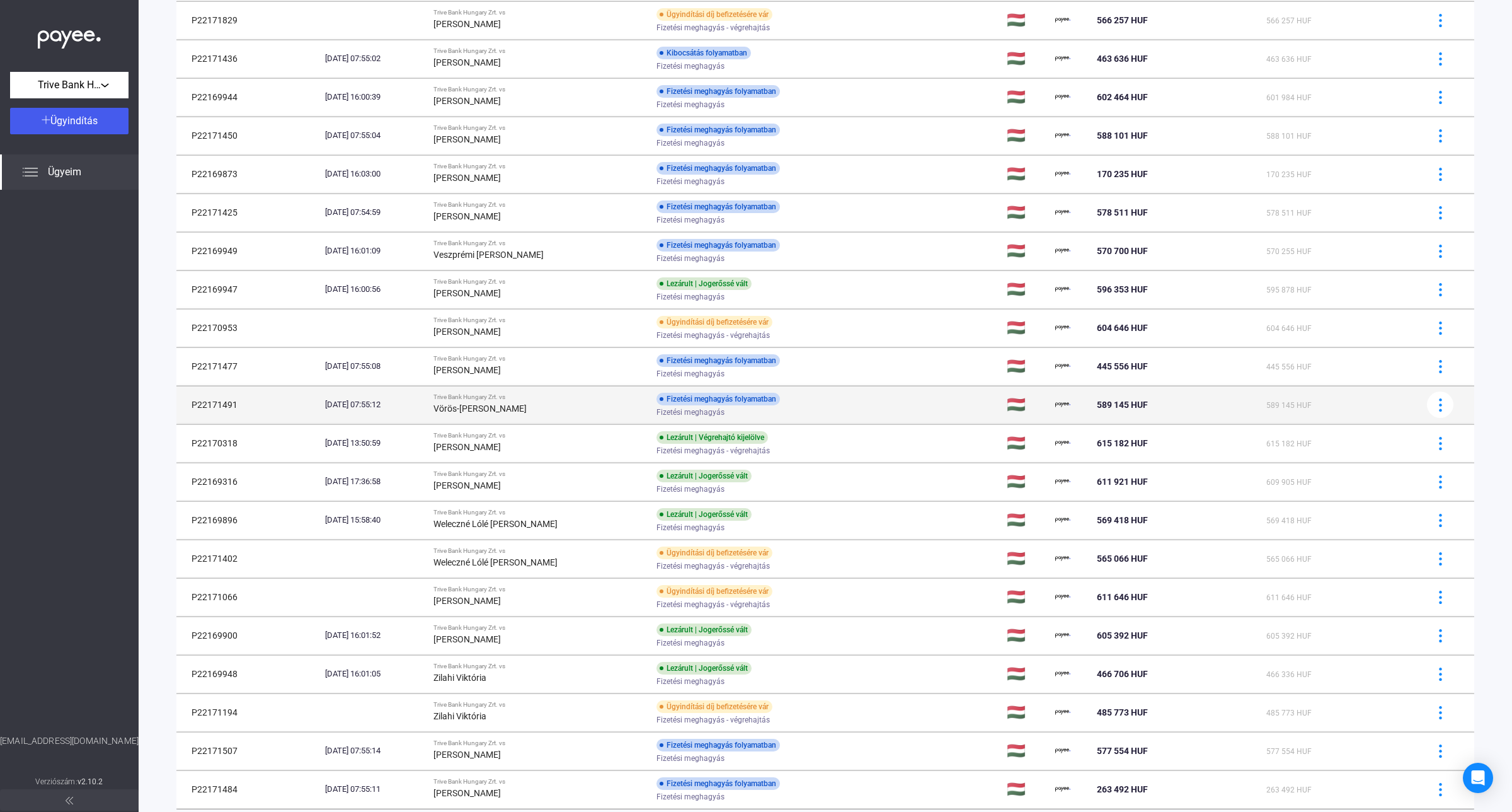
scroll to position [350, 0]
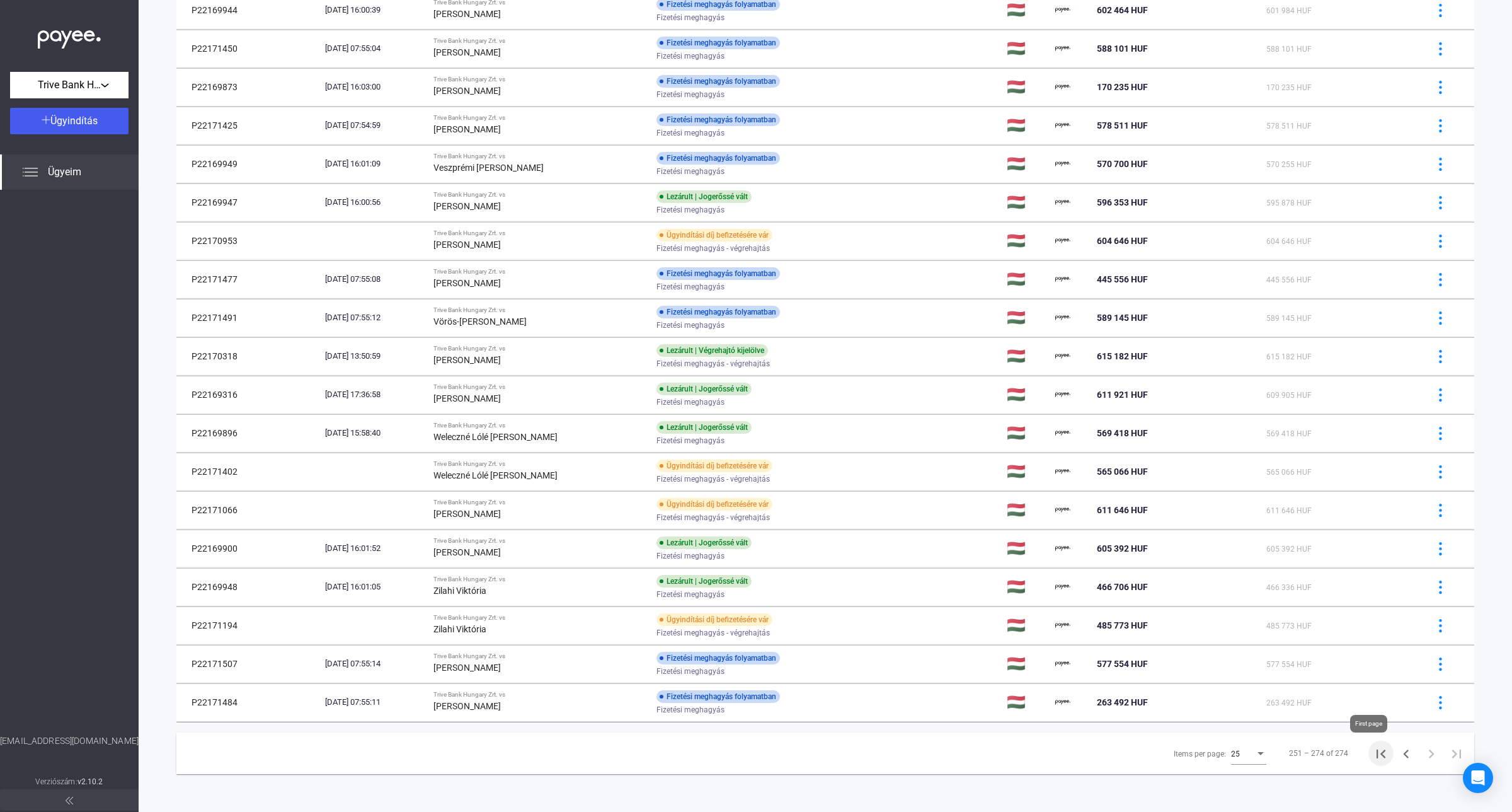
click at [1372, 758] on icon "First page" at bounding box center [1381, 753] width 18 height 18
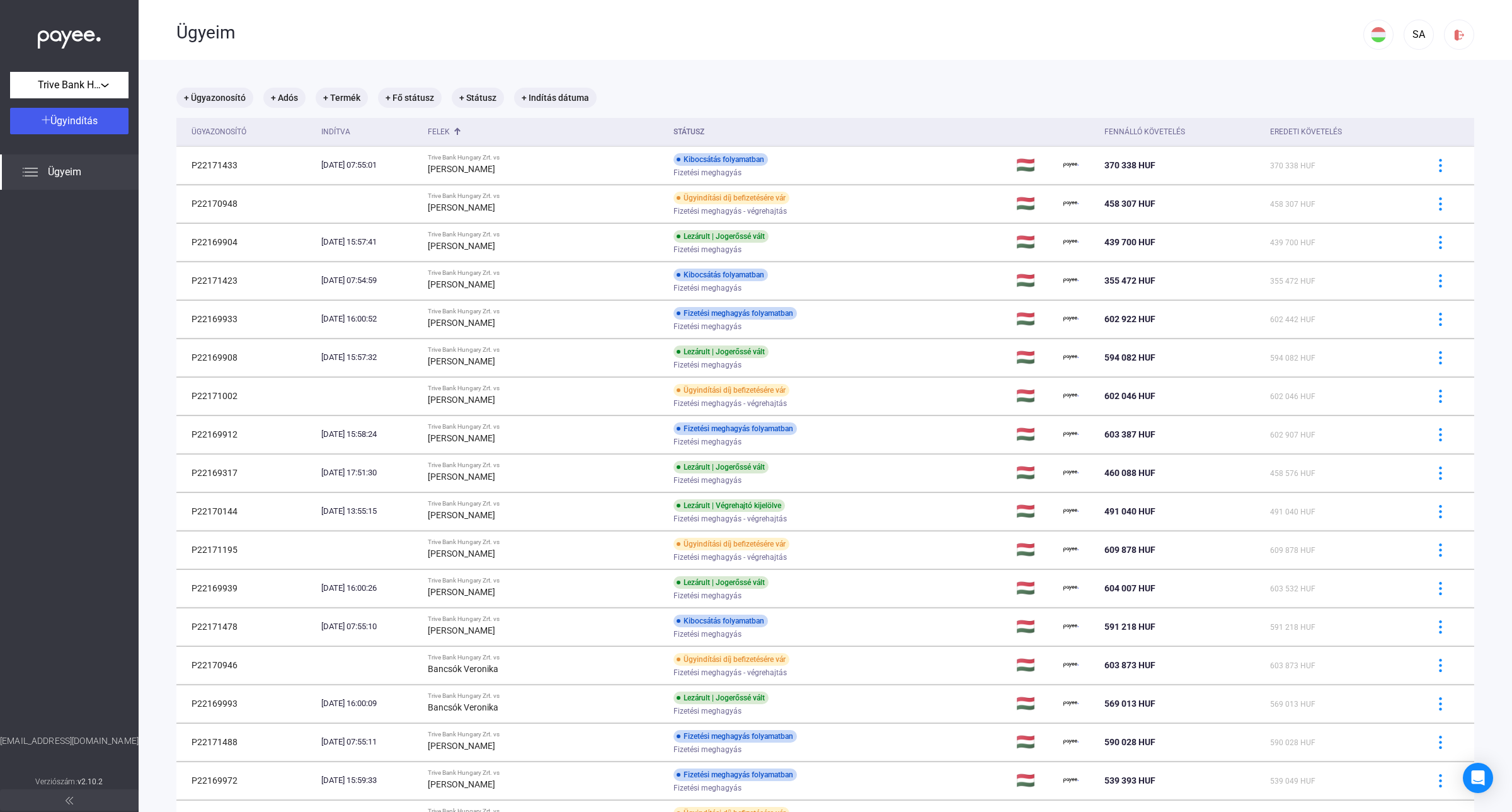
drag, startPoint x: 46, startPoint y: 291, endPoint x: 50, endPoint y: 263, distance: 28.3
click at [46, 289] on div at bounding box center [69, 462] width 139 height 545
